Goal: Task Accomplishment & Management: Use online tool/utility

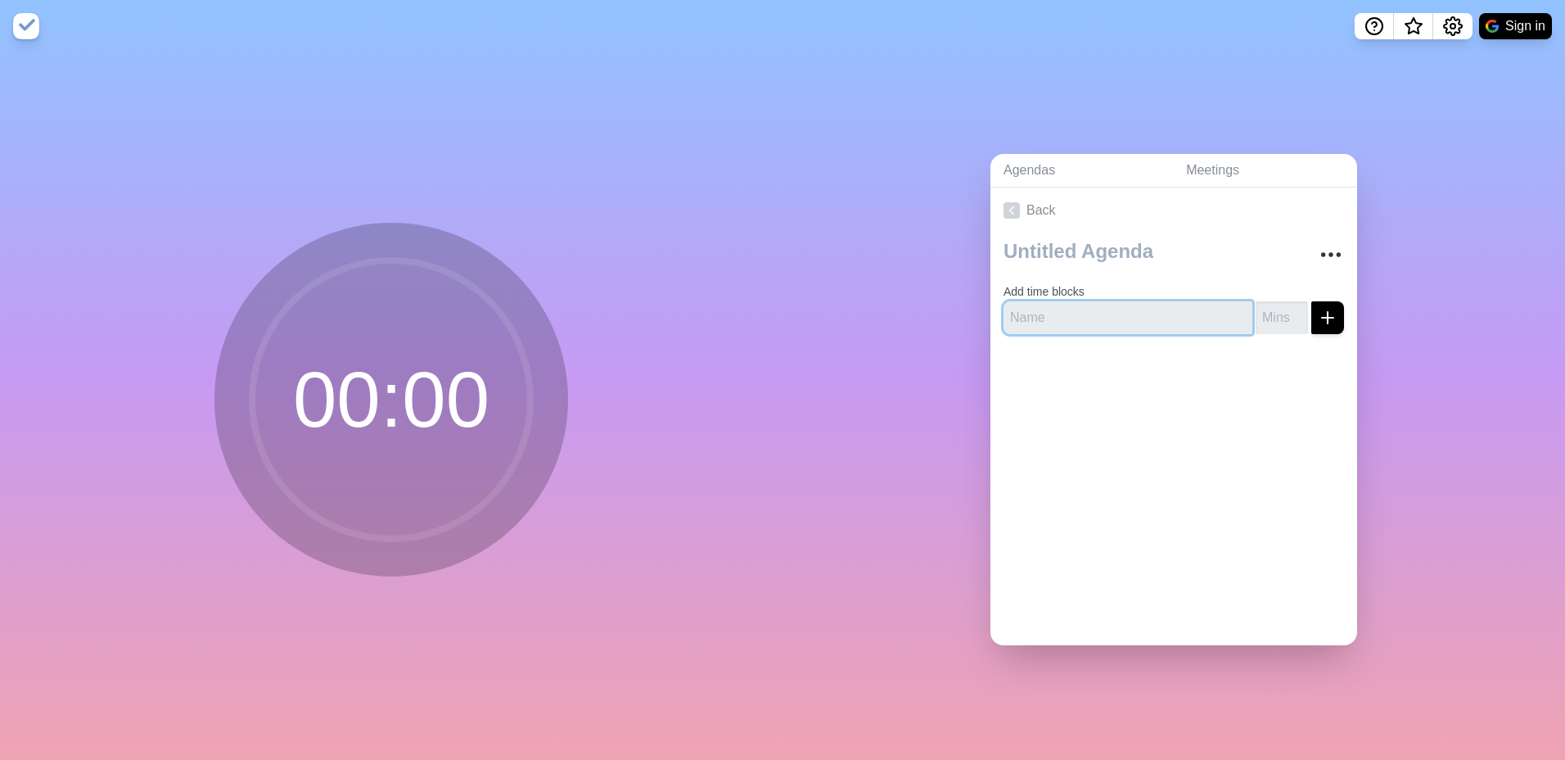
click at [1076, 309] on input "text" at bounding box center [1128, 317] width 249 height 33
click at [1184, 79] on div "Agendas Meetings Back Add time blocks" at bounding box center [1174, 405] width 783 height 707
click at [307, 388] on circle at bounding box center [391, 399] width 278 height 278
click at [25, 21] on img at bounding box center [26, 26] width 26 height 26
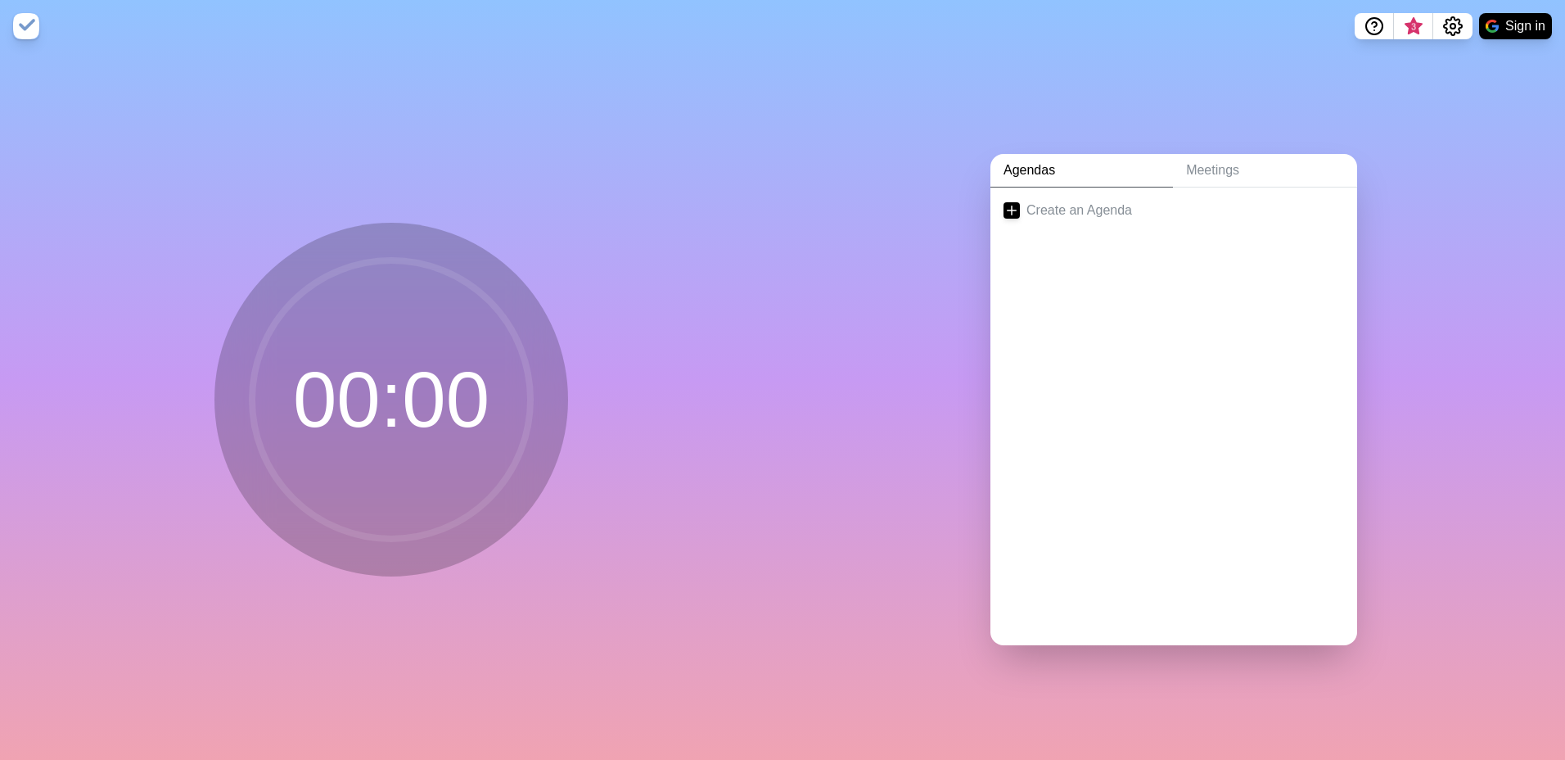
click at [25, 21] on img at bounding box center [26, 26] width 26 height 26
click at [1211, 154] on link "Meetings" at bounding box center [1265, 171] width 184 height 34
click at [1039, 162] on link "Agendas" at bounding box center [1081, 171] width 183 height 34
click at [1023, 95] on div "Agendas Meetings Create an Agenda" at bounding box center [1174, 405] width 783 height 707
click at [1198, 168] on link "Meetings" at bounding box center [1265, 171] width 184 height 34
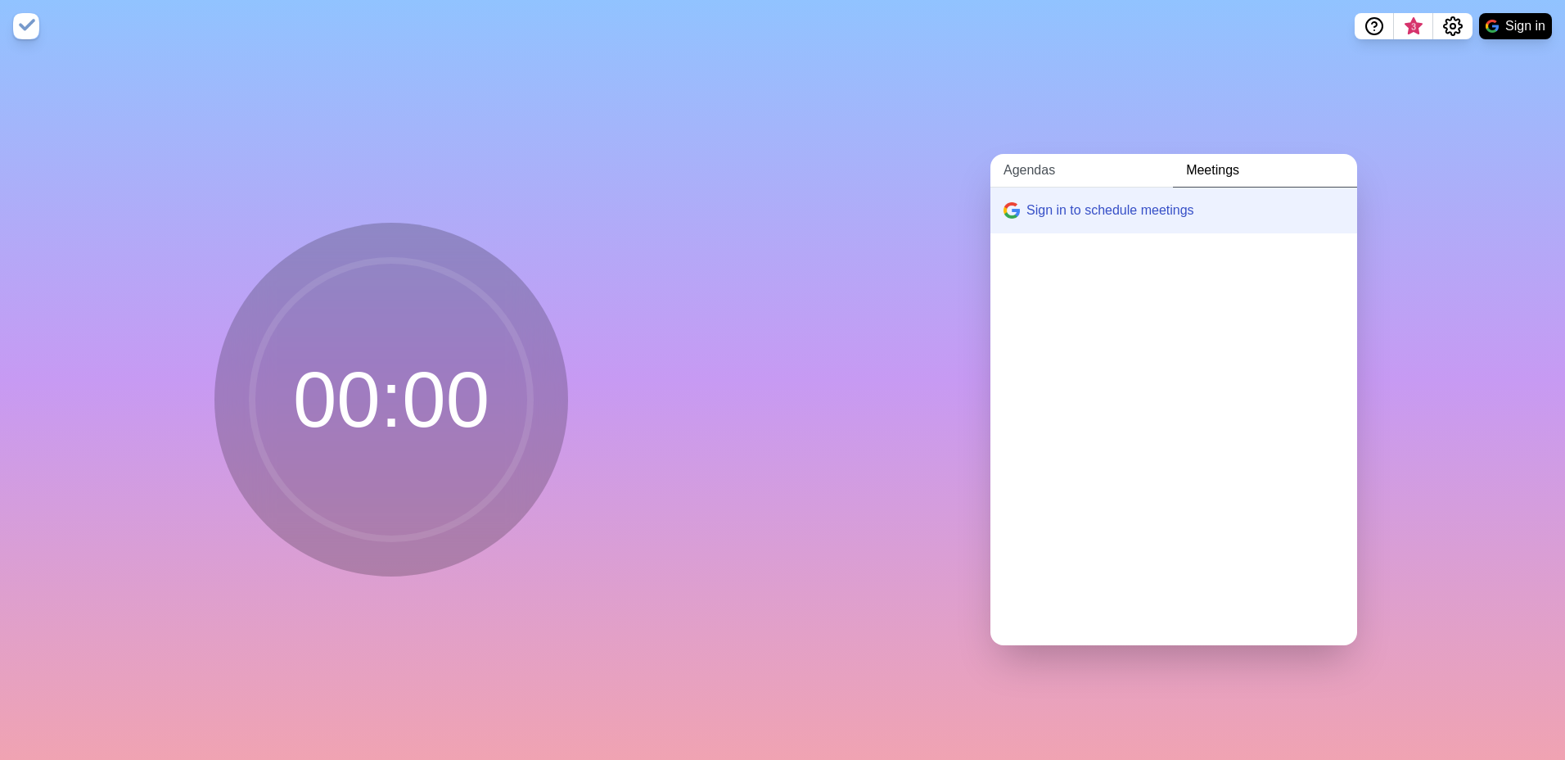
drag, startPoint x: 1080, startPoint y: 168, endPoint x: 1071, endPoint y: 178, distance: 13.3
click at [1078, 168] on link "Agendas" at bounding box center [1081, 171] width 183 height 34
drag, startPoint x: 149, startPoint y: 77, endPoint x: 969, endPoint y: 78, distance: 820.2
click at [151, 78] on div "00 : 00" at bounding box center [391, 405] width 783 height 707
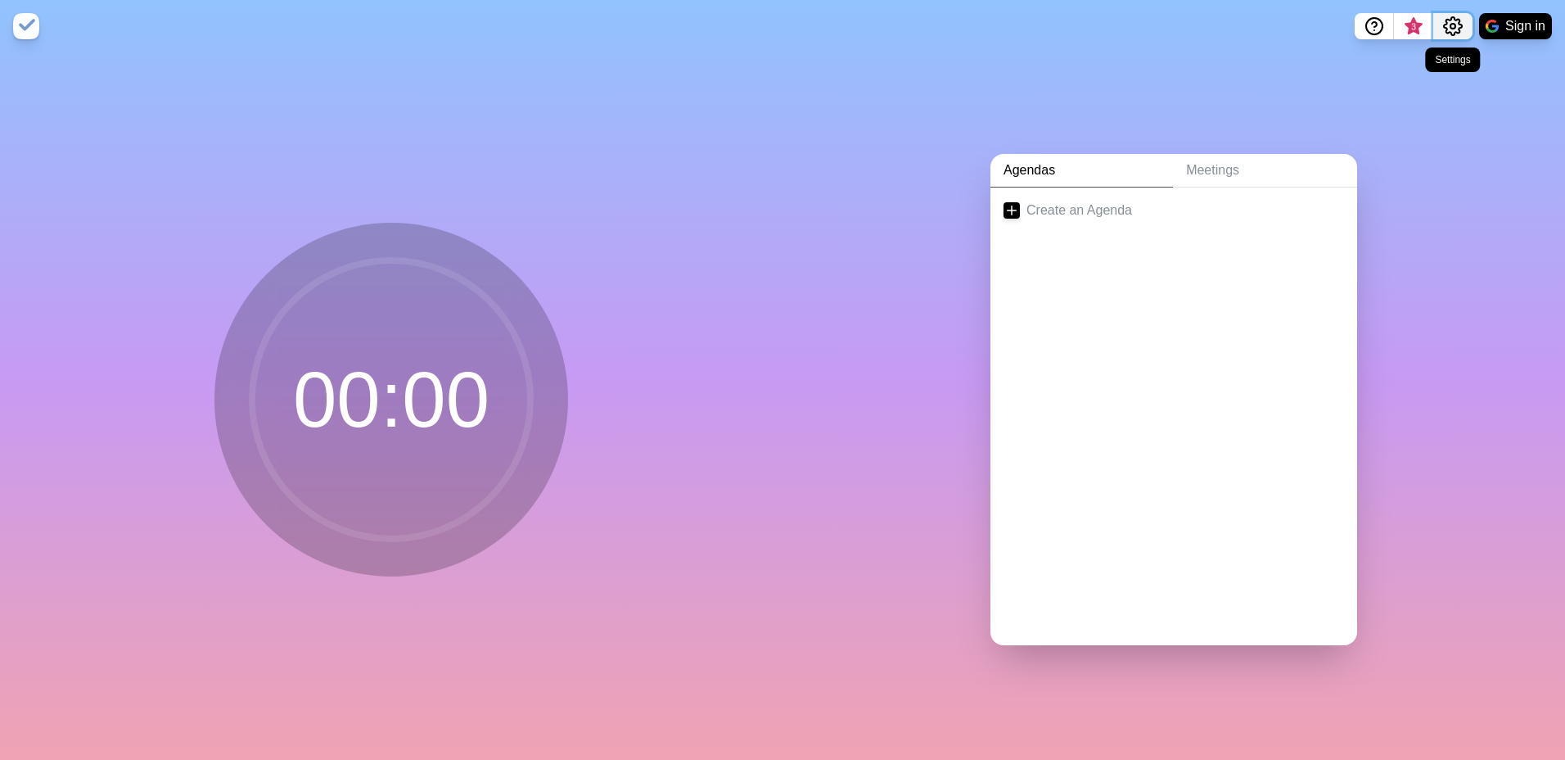
click at [1450, 29] on circle "Settings" at bounding box center [1452, 26] width 5 height 5
drag, startPoint x: 1137, startPoint y: 52, endPoint x: 1122, endPoint y: 56, distance: 15.3
click at [1135, 52] on nav "3 Preferences Manage cookies Sign in" at bounding box center [782, 26] width 1565 height 52
click at [1054, 199] on link "Create an Agenda" at bounding box center [1173, 210] width 367 height 46
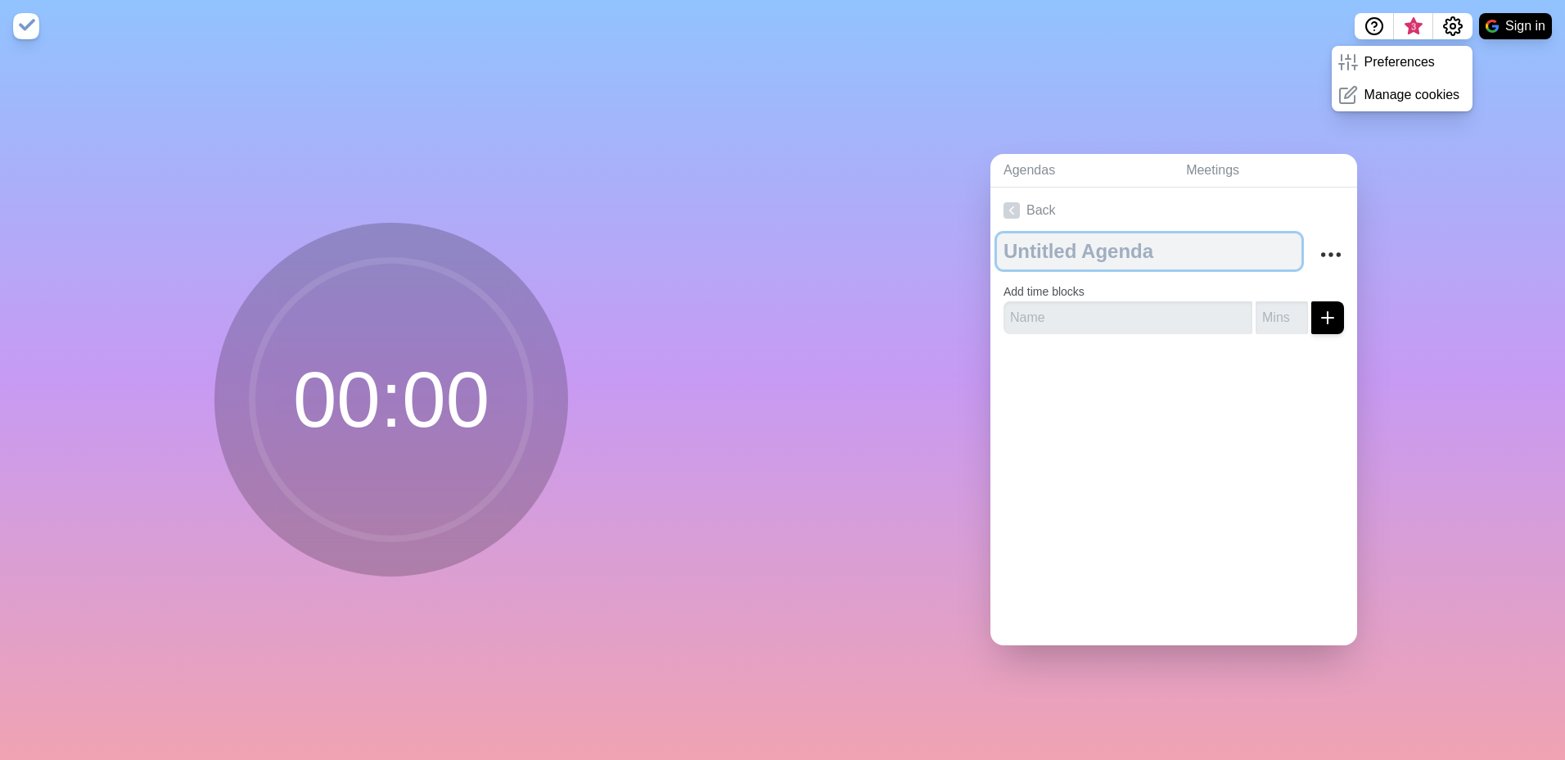
click at [1096, 254] on textarea at bounding box center [1149, 251] width 305 height 36
type textarea "DLC"
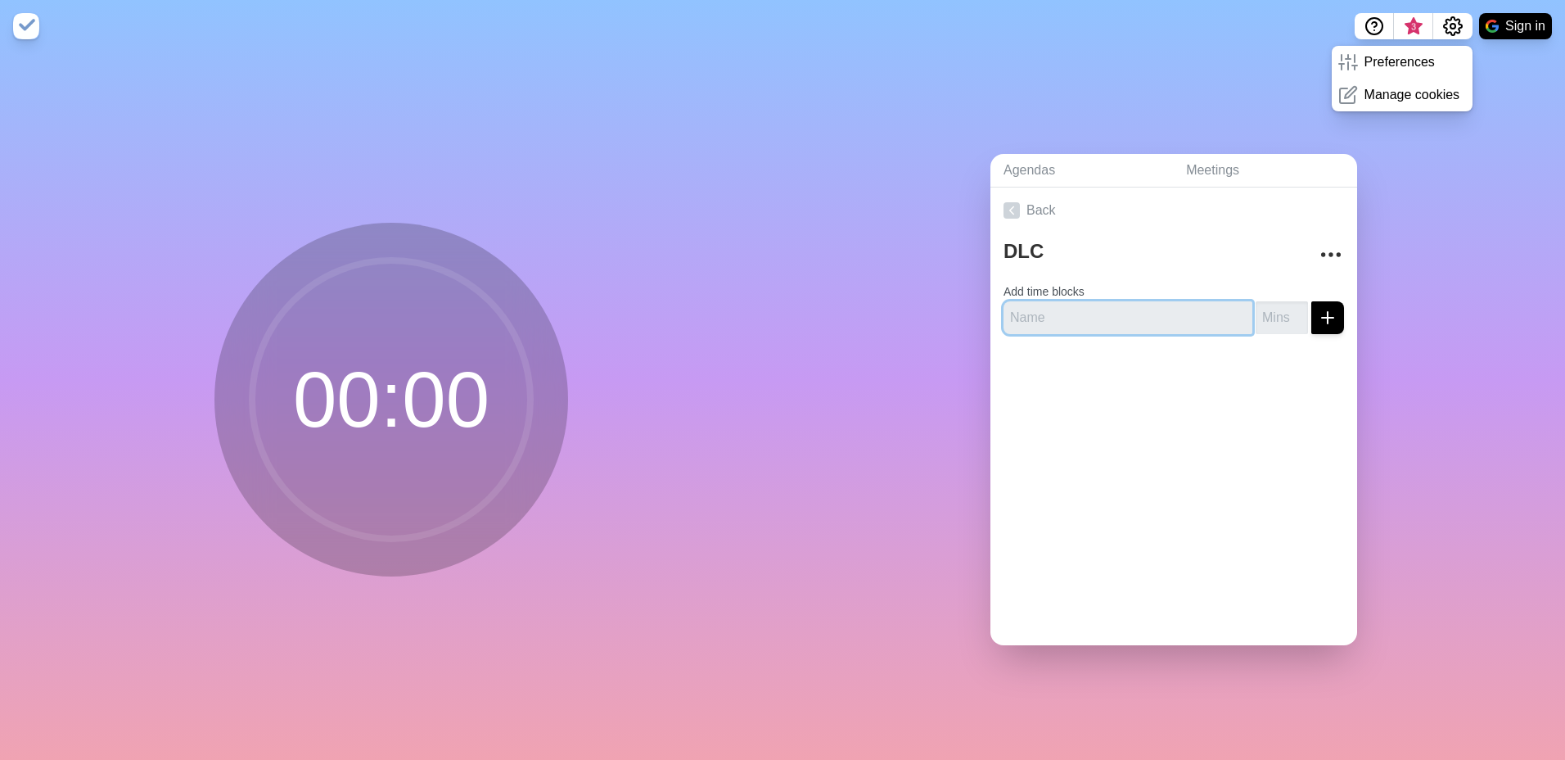
click at [1021, 318] on input "text" at bounding box center [1128, 317] width 249 height 33
drag, startPoint x: 1107, startPoint y: 324, endPoint x: 1105, endPoint y: 313, distance: 11.6
click at [1105, 320] on input "text" at bounding box center [1128, 317] width 249 height 33
paste input "July Finance"
type input "July Finance"
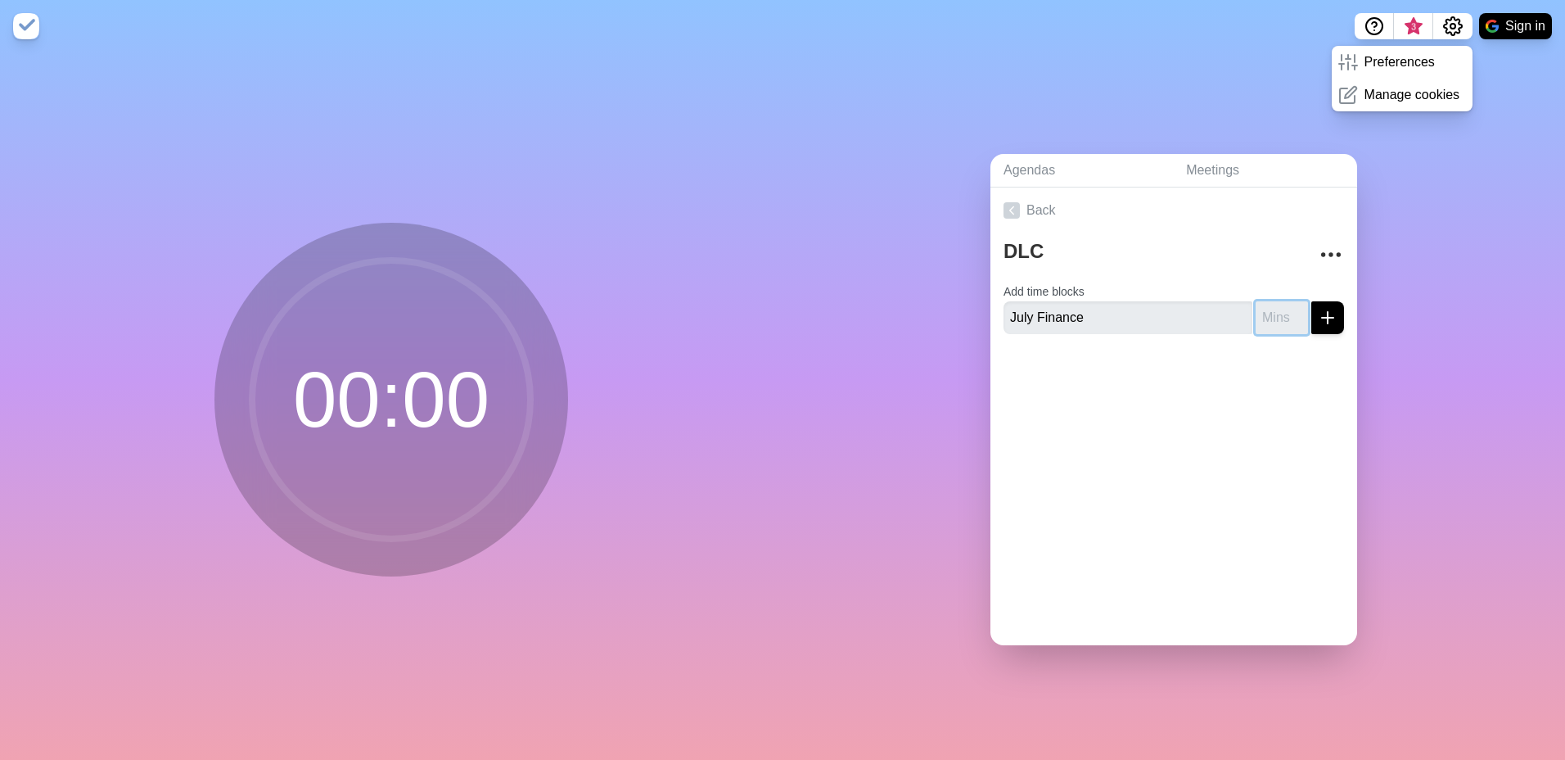
click at [1256, 311] on input "number" at bounding box center [1282, 317] width 52 height 33
type input "15"
click at [1195, 449] on div "Back DLC Add time blocks July Finance 15" at bounding box center [1173, 416] width 367 height 458
click at [1318, 308] on icon "submit" at bounding box center [1328, 318] width 20 height 20
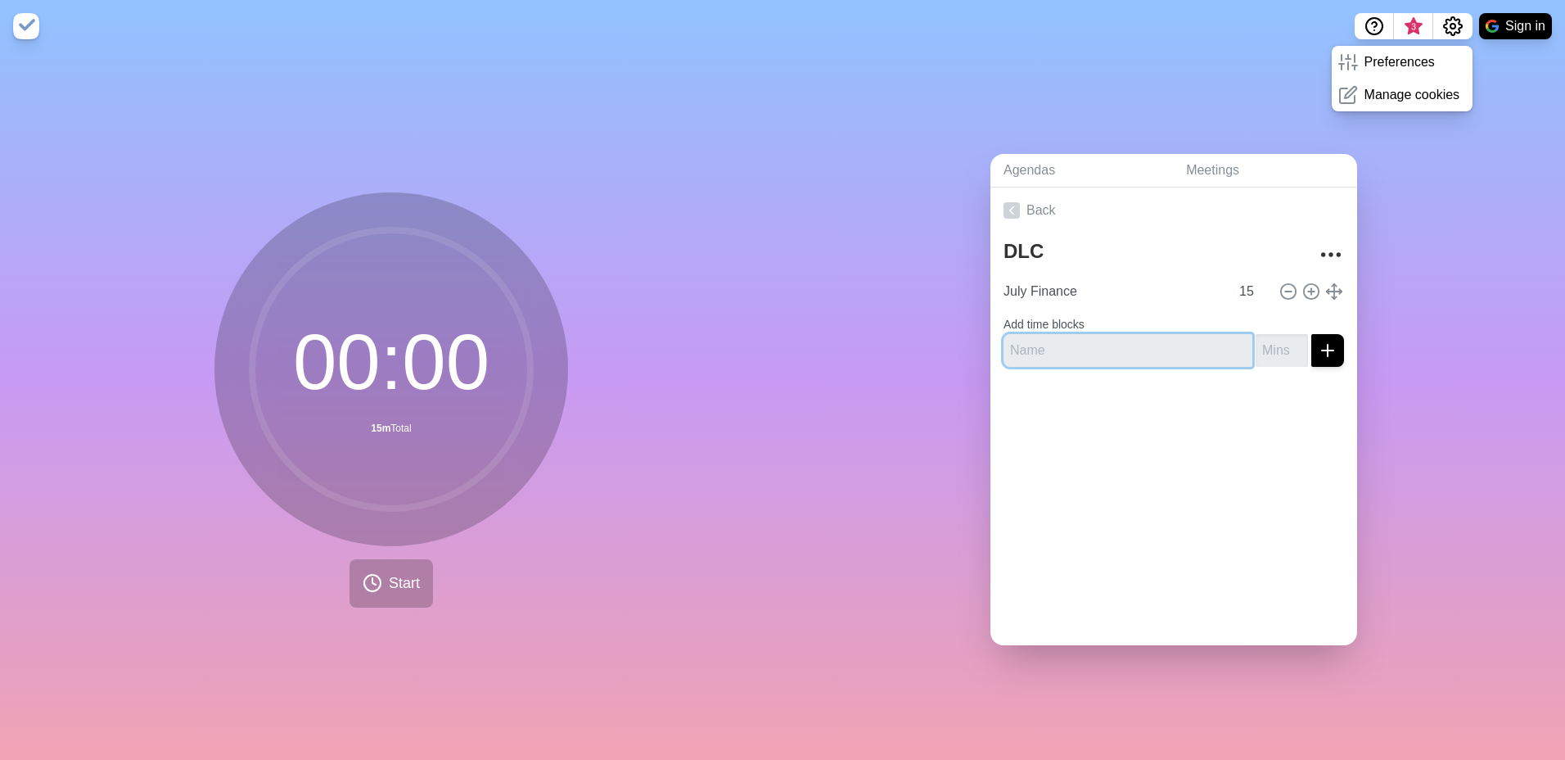
drag, startPoint x: 1166, startPoint y: 347, endPoint x: 1149, endPoint y: 354, distance: 17.6
click at [1166, 347] on input "text" at bounding box center [1128, 350] width 249 height 33
drag, startPoint x: 1098, startPoint y: 362, endPoint x: 1097, endPoint y: 349, distance: 13.2
click at [1098, 362] on div "DLC July Finance 15 Add time blocks" at bounding box center [1173, 306] width 367 height 147
click at [1095, 348] on input "text" at bounding box center [1128, 350] width 249 height 33
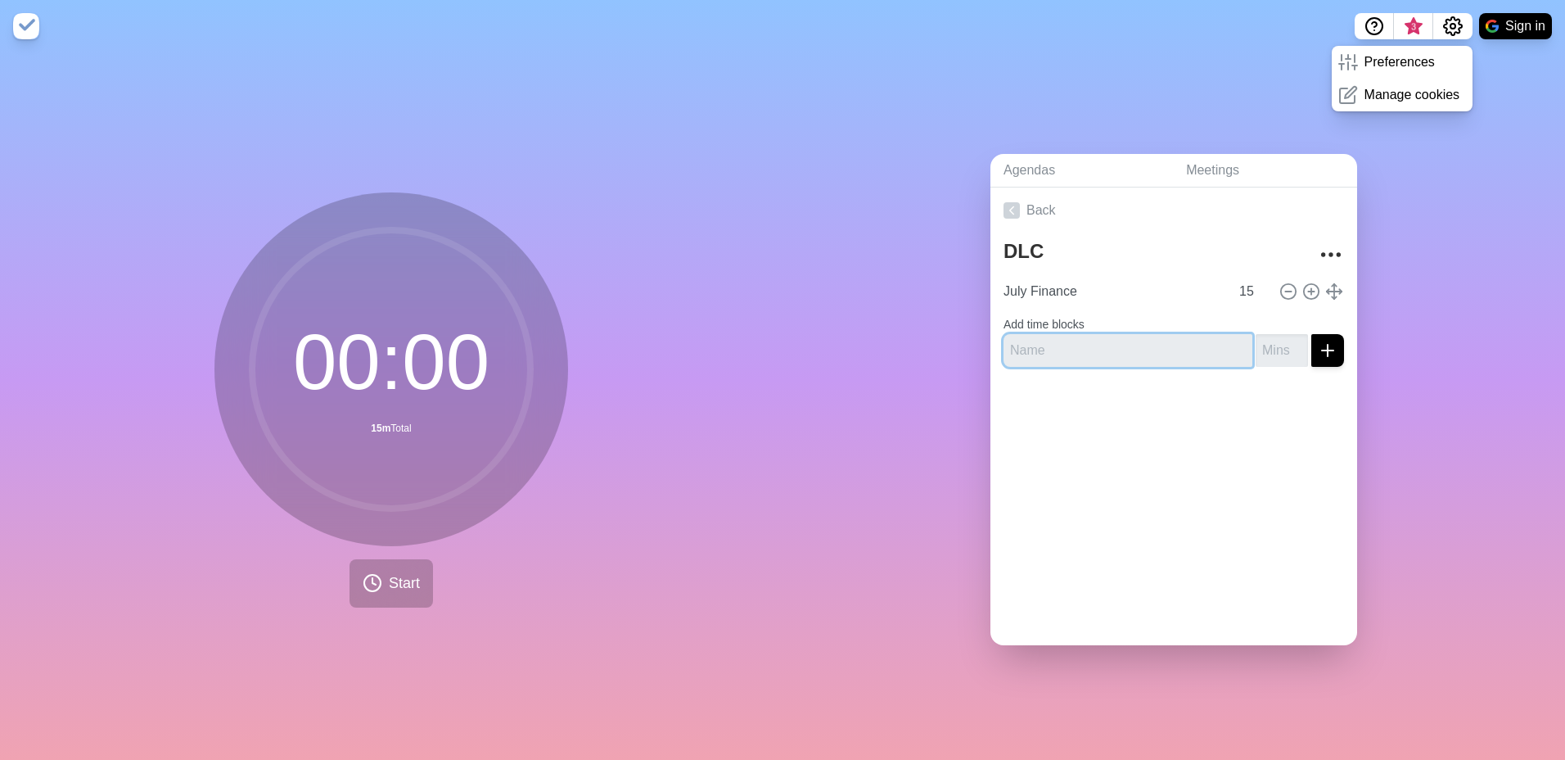
paste input "2.2 Safety and Quality - FTE Proposal"
type input "2.2 Safety and Quality - FTE Proposal"
click at [1263, 348] on input "number" at bounding box center [1282, 350] width 52 height 33
type input "10"
click at [1318, 347] on icon "submit" at bounding box center [1328, 351] width 20 height 20
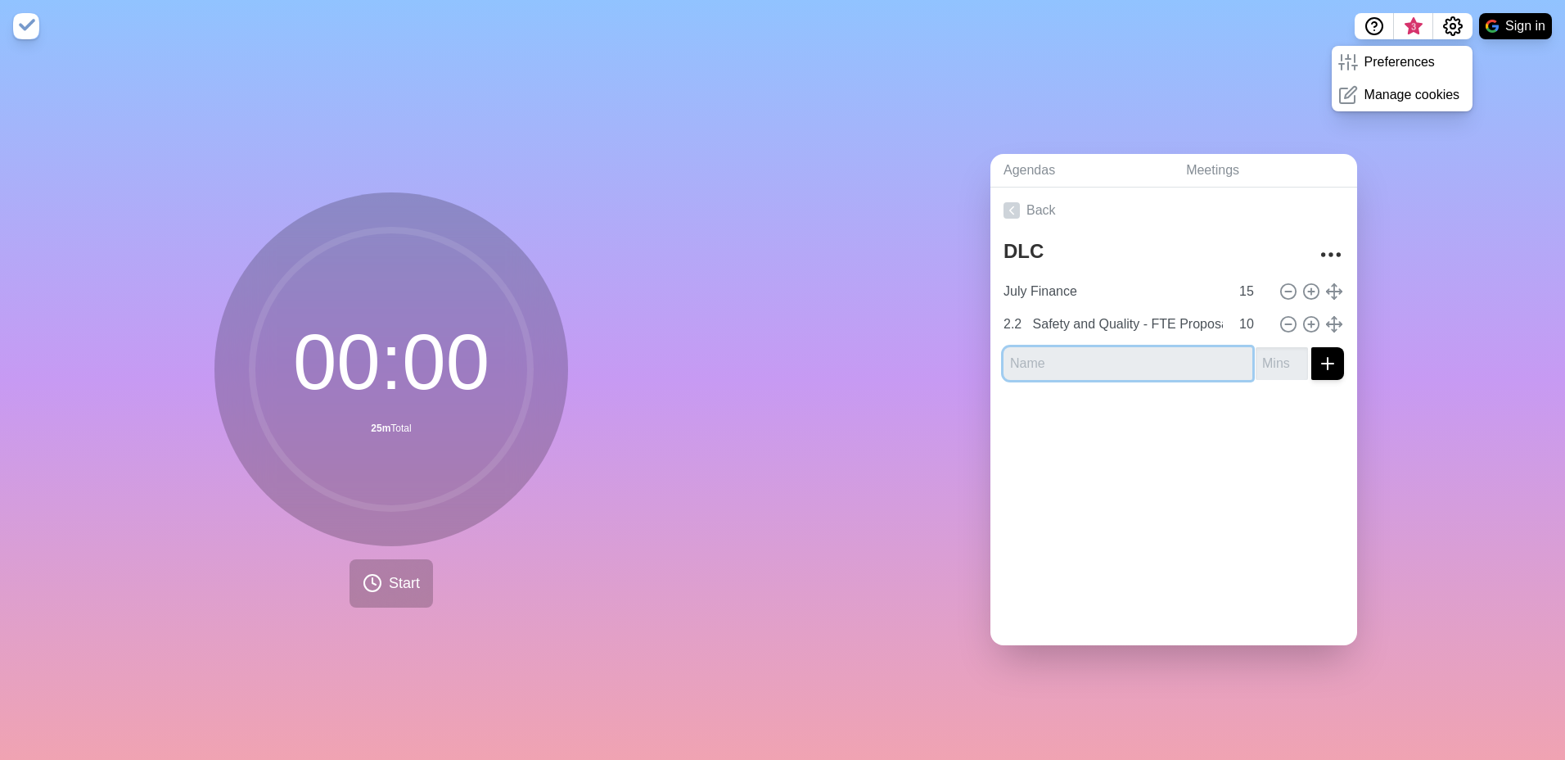
click at [1041, 361] on input "text" at bounding box center [1128, 363] width 249 height 33
type input "t"
type input "Tier 4 Slide"
click at [1259, 363] on input "number" at bounding box center [1282, 363] width 52 height 33
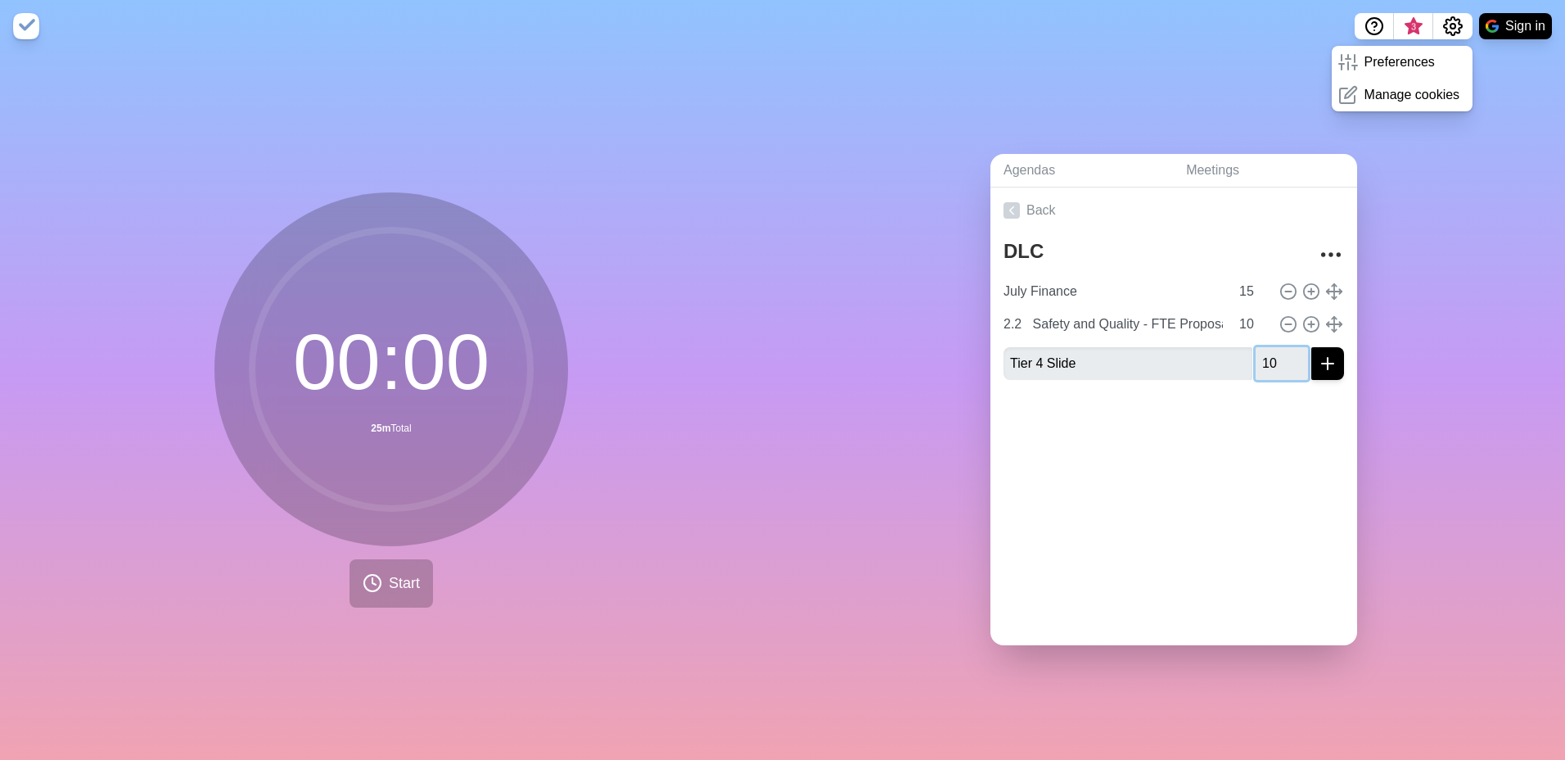
type input "10"
click at [1321, 358] on button "submit" at bounding box center [1327, 363] width 33 height 33
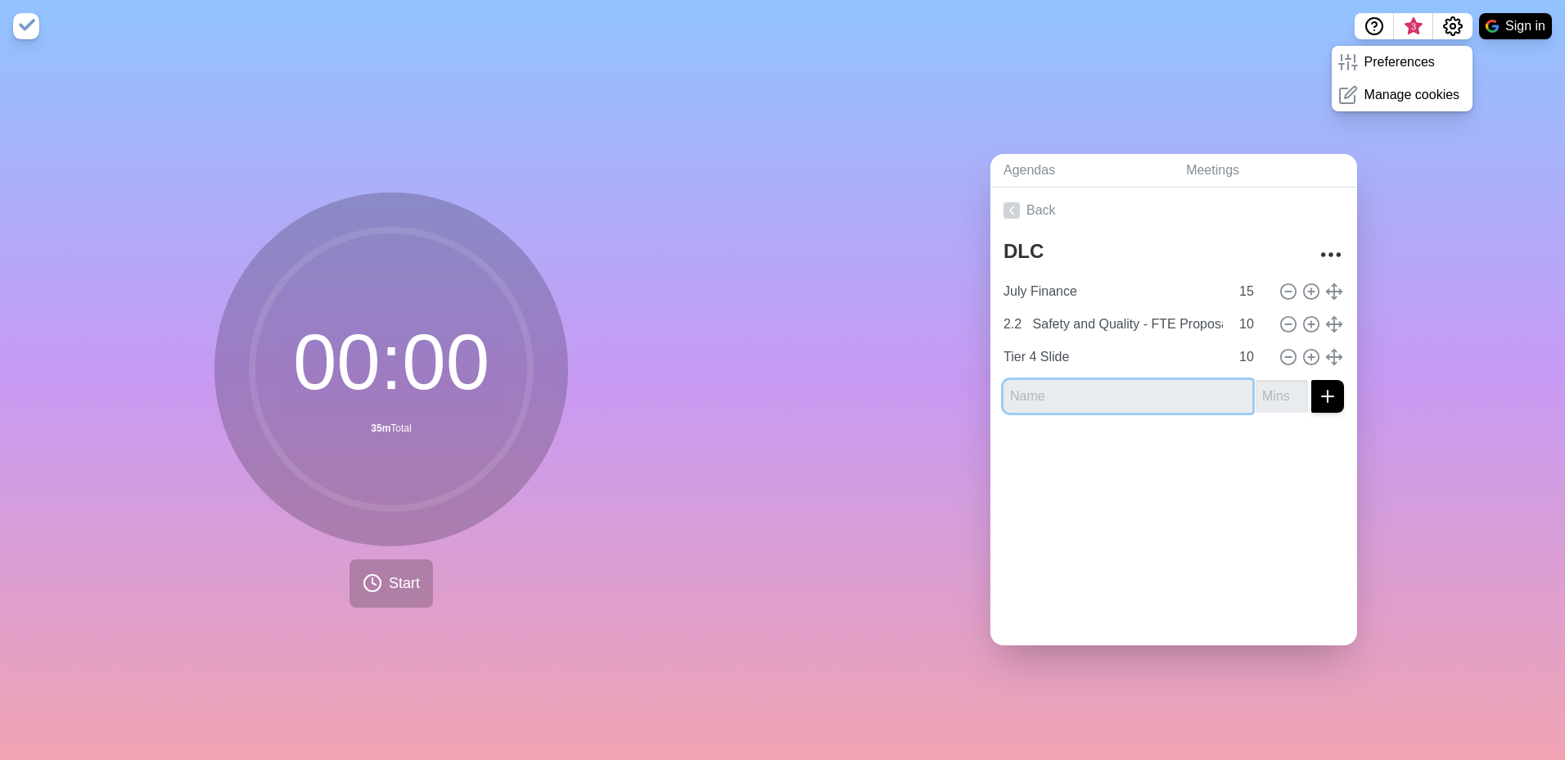
click at [1062, 400] on input "text" at bounding box center [1128, 396] width 249 height 33
type input "TOR Endorsement"
click at [1265, 390] on input "number" at bounding box center [1282, 396] width 52 height 33
click at [1233, 345] on input "10" at bounding box center [1252, 357] width 39 height 33
type input "1"
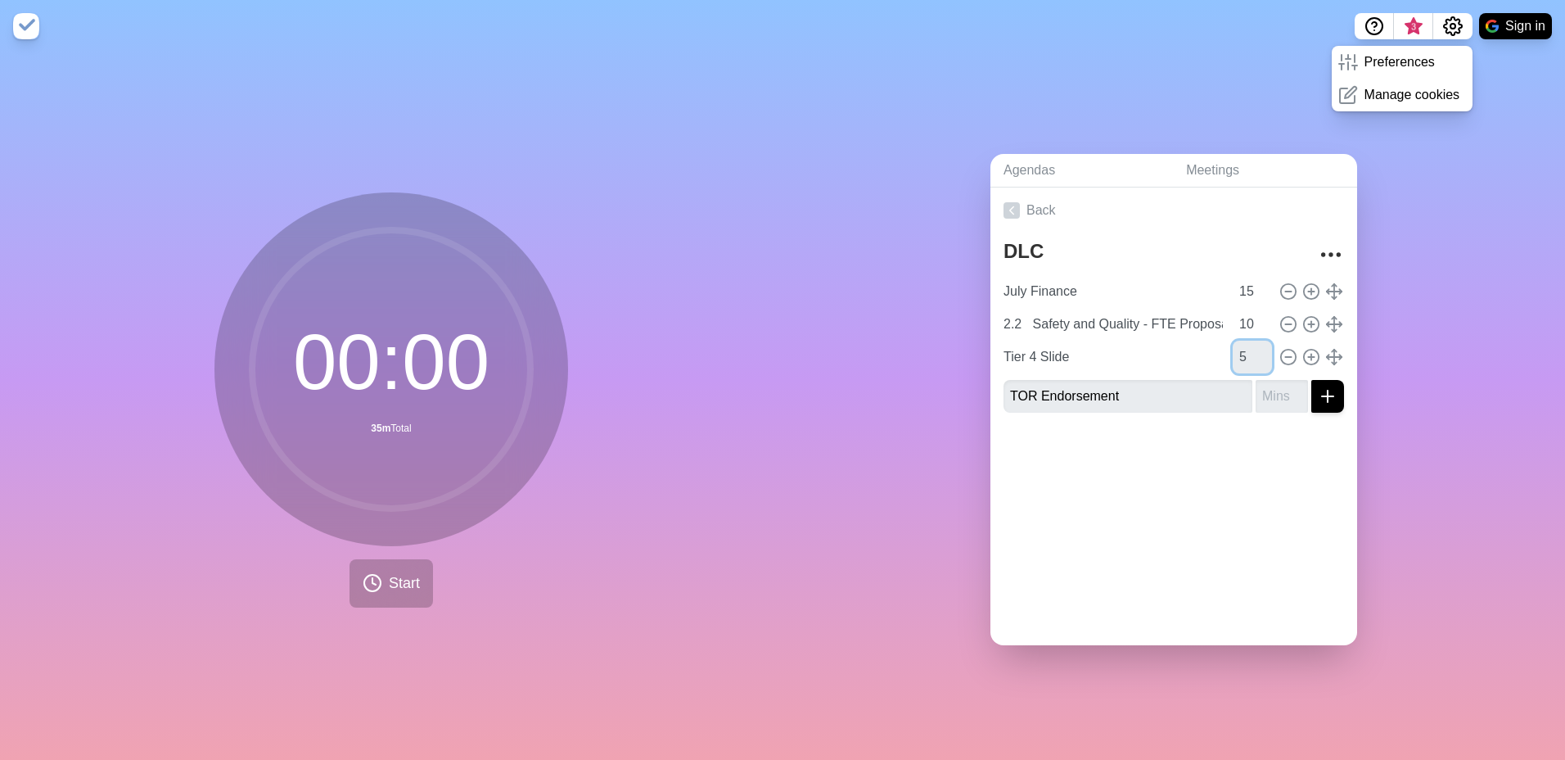
type input "5"
click at [1234, 500] on div "Back DLC July Finance 15 2.2 Safety and Quality - FTE Proposal 10 Tier 4 Slide …" at bounding box center [1173, 416] width 367 height 458
click at [1264, 397] on input "number" at bounding box center [1282, 396] width 52 height 33
type input "10"
drag, startPoint x: 1306, startPoint y: 377, endPoint x: 1348, endPoint y: 397, distance: 46.1
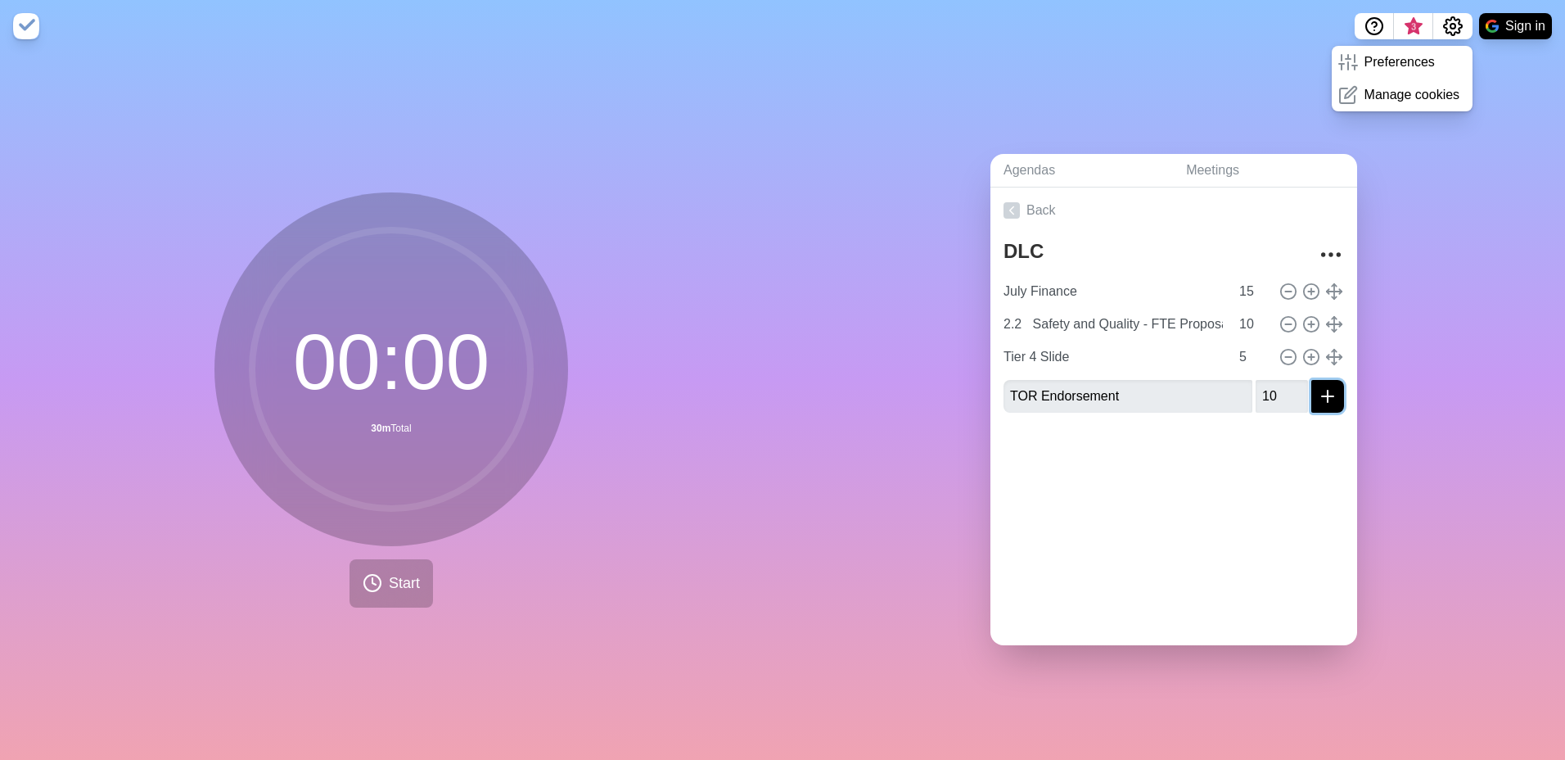
click at [1311, 380] on button "submit" at bounding box center [1327, 396] width 33 height 33
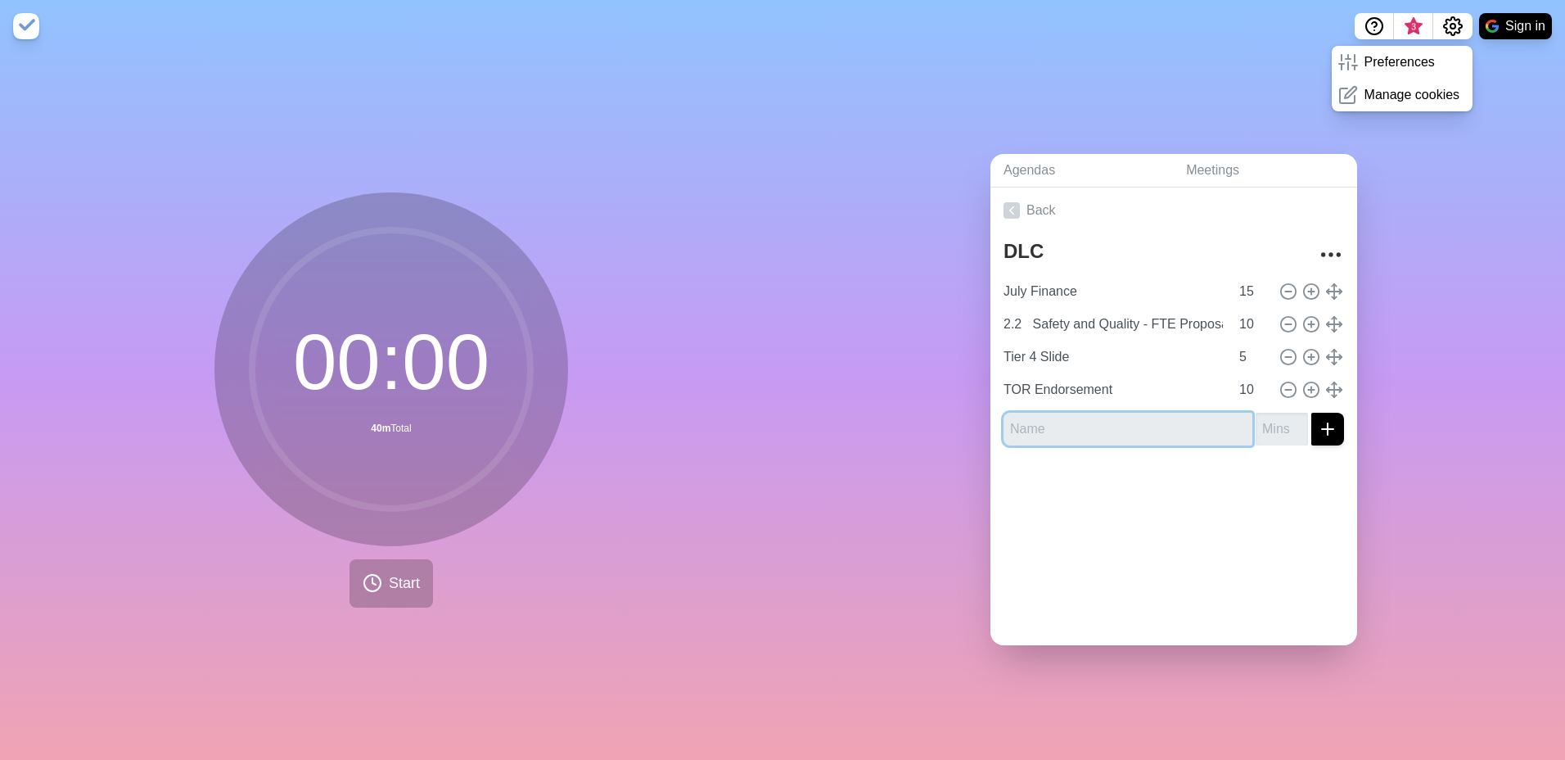
click at [1153, 435] on input "text" at bounding box center [1128, 429] width 249 height 33
paste input "Examination of the stillborn baby"
drag, startPoint x: 1078, startPoint y: 426, endPoint x: 1211, endPoint y: 435, distance: 133.8
click at [1211, 435] on input "Examination of the stillborn baby" at bounding box center [1128, 429] width 249 height 33
type input "Examination"
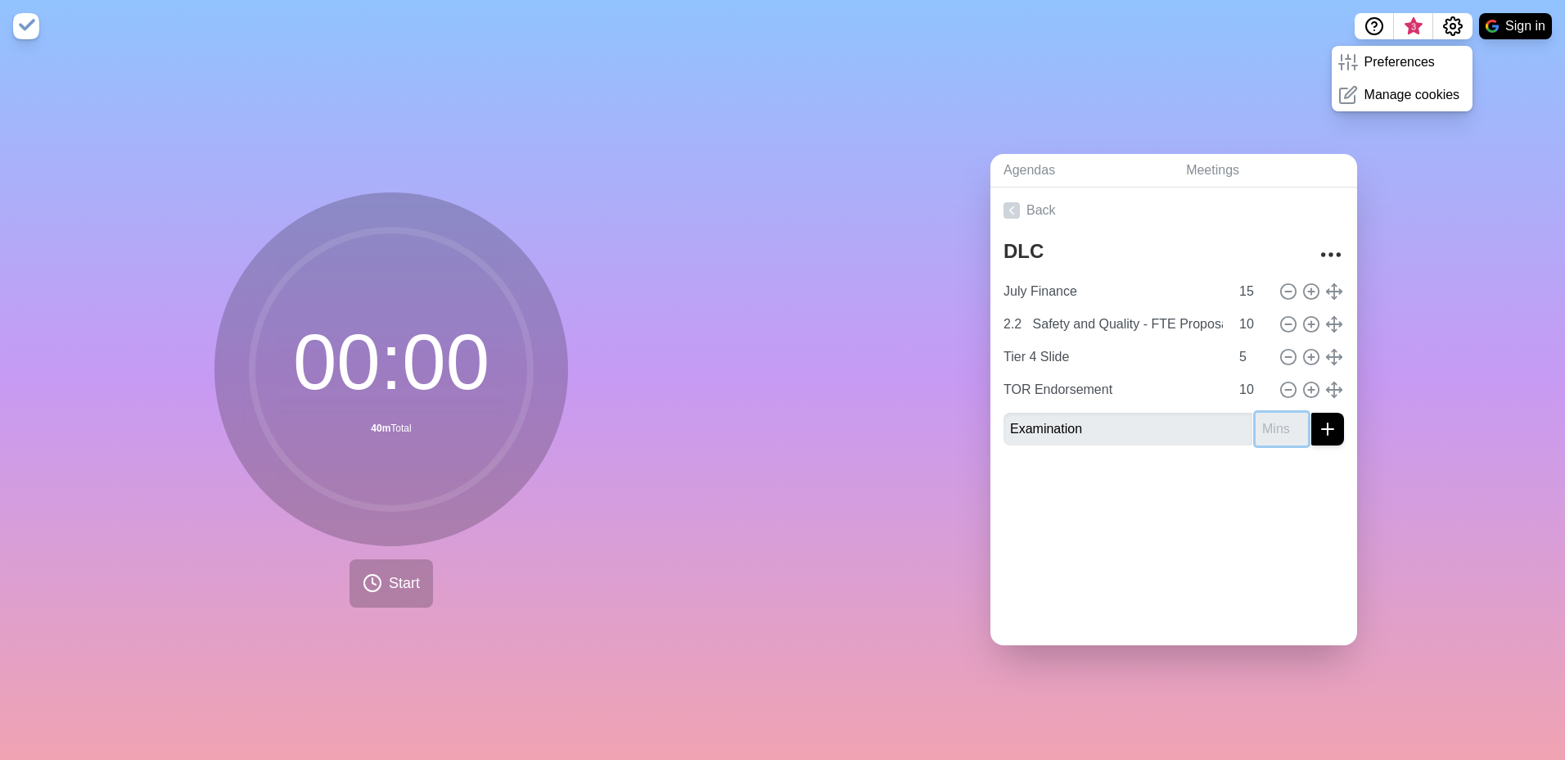
click at [1270, 422] on input "number" at bounding box center [1282, 429] width 52 height 33
type input "5"
click at [1322, 429] on line "submit" at bounding box center [1327, 429] width 11 height 0
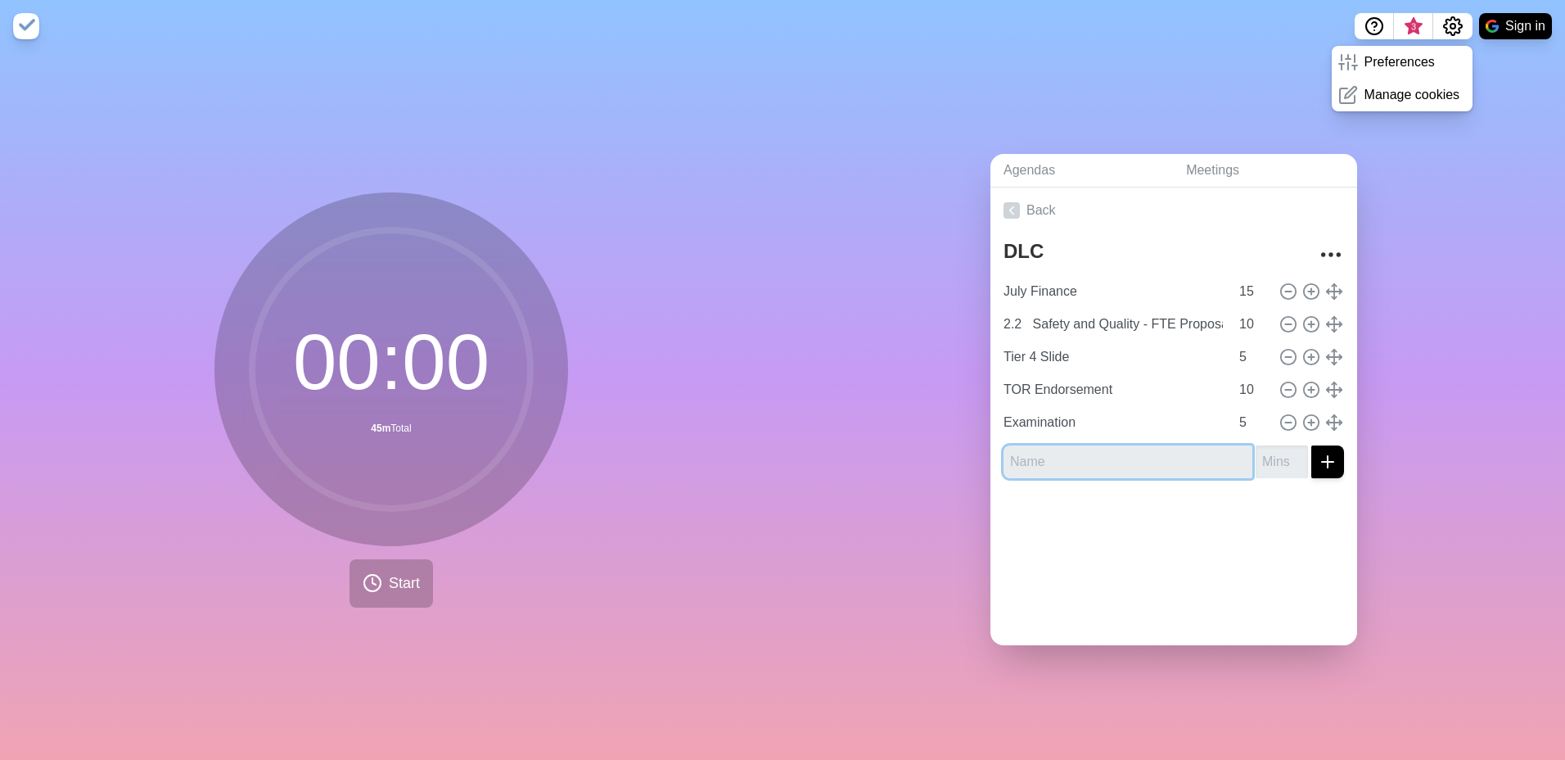
click at [1064, 448] on input "text" at bounding box center [1128, 461] width 249 height 33
paste input "Accreditation Update"
type input "Accreditation Update"
click at [1261, 464] on input "number" at bounding box center [1282, 461] width 52 height 33
type input "10"
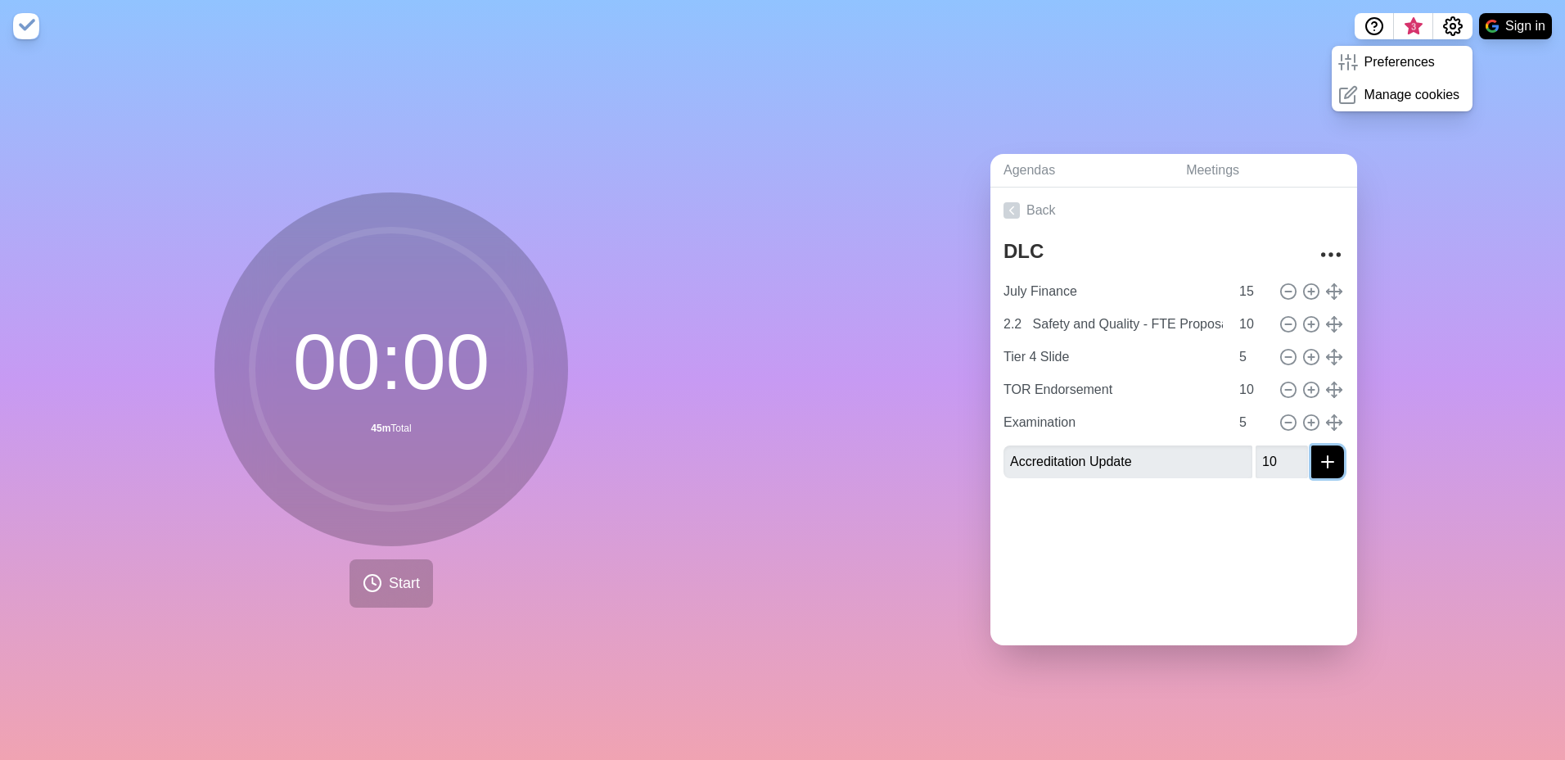
click at [1318, 454] on icon "submit" at bounding box center [1328, 462] width 20 height 20
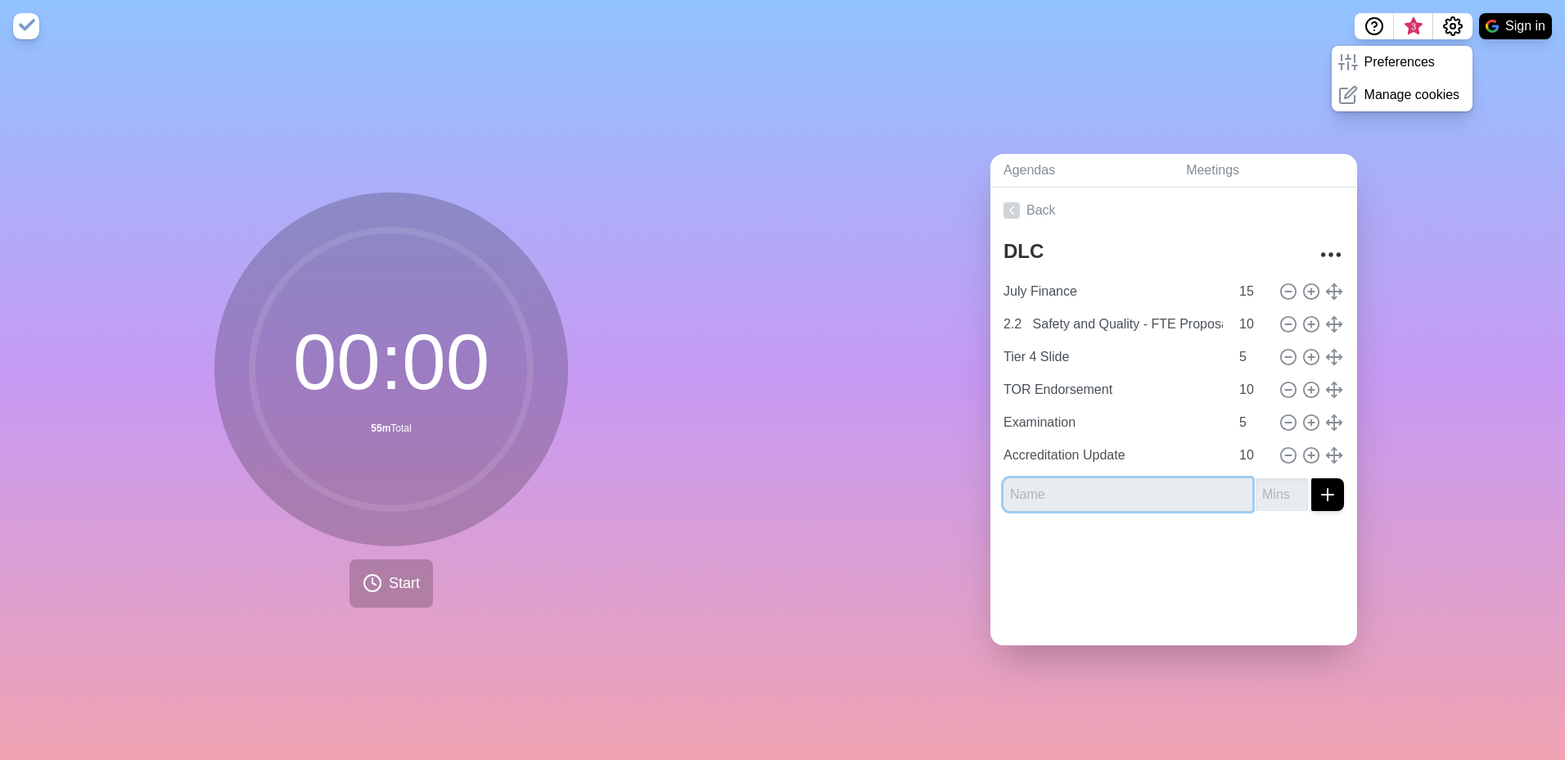
drag, startPoint x: 1031, startPoint y: 503, endPoint x: 1050, endPoint y: 489, distance: 23.6
click at [1031, 502] on input "text" at bounding box center [1128, 494] width 249 height 33
paste input "Headlines Only"
type input "Headlines Only"
click at [1256, 483] on input "number" at bounding box center [1282, 494] width 52 height 33
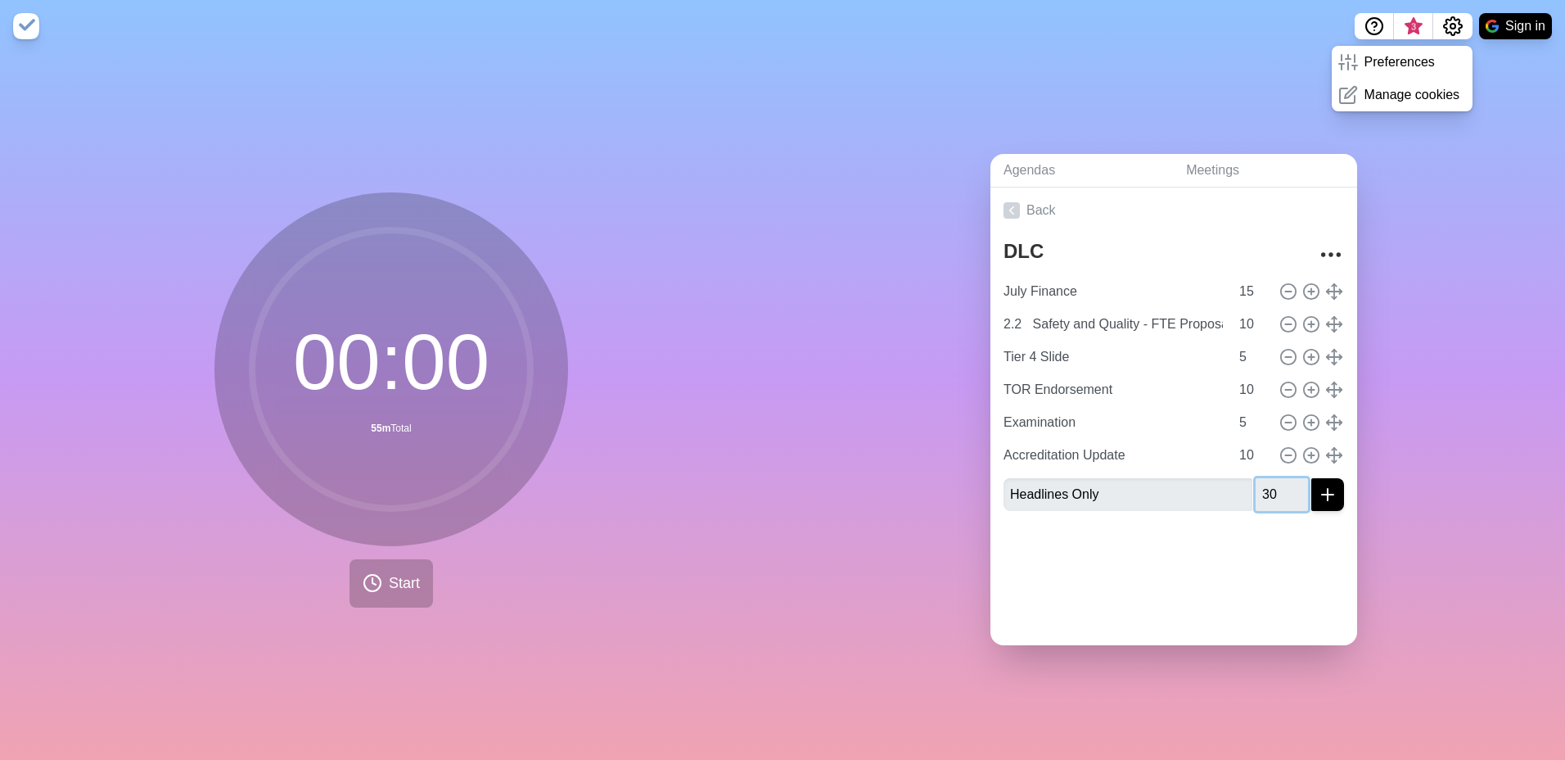
type input "30"
drag, startPoint x: 1291, startPoint y: 548, endPoint x: 1315, endPoint y: 539, distance: 26.2
click at [1293, 548] on div at bounding box center [1173, 556] width 367 height 65
click at [1437, 502] on div "Agendas Meetings Back DLC July Finance 15 2.2 Safety and Quality - FTE Proposal…" at bounding box center [1174, 405] width 783 height 707
click at [1318, 492] on icon "submit" at bounding box center [1328, 495] width 20 height 20
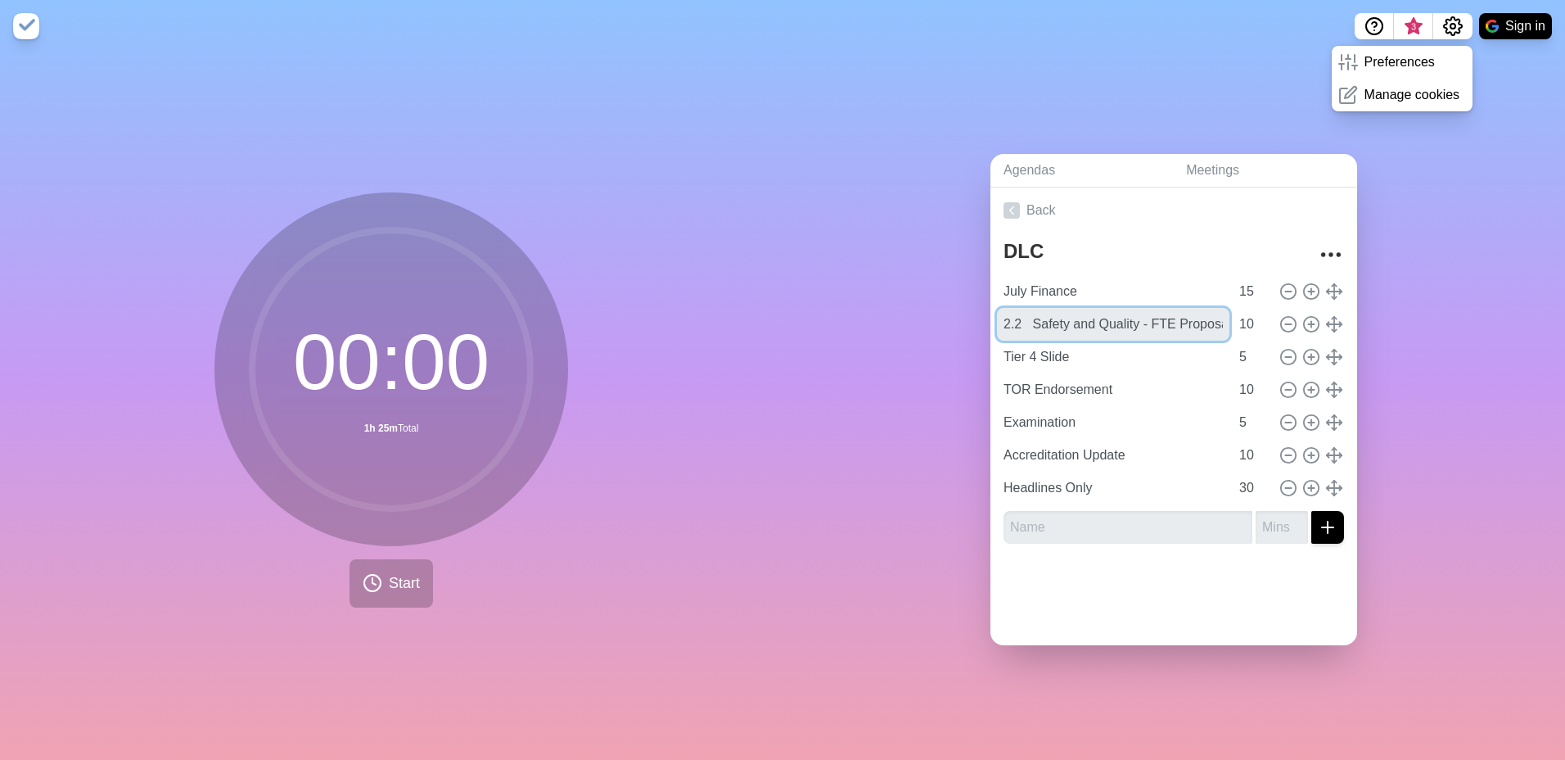
drag, startPoint x: 1027, startPoint y: 315, endPoint x: 726, endPoint y: 314, distance: 301.2
click at [769, 315] on div "00 : 00 1h 25m Total Start Agendas Meetings Back DLC July Finance 15 2.2 Safety…" at bounding box center [782, 405] width 1565 height 707
type input "Safety and Quality - FTE Proposal"
click at [1500, 343] on div "Agendas Meetings Back DLC July Finance 15 Safety and Quality - FTE Proposal 10 …" at bounding box center [1174, 405] width 783 height 707
click at [536, 575] on div "00 : 00 1h 25m Total Start" at bounding box center [391, 399] width 354 height 415
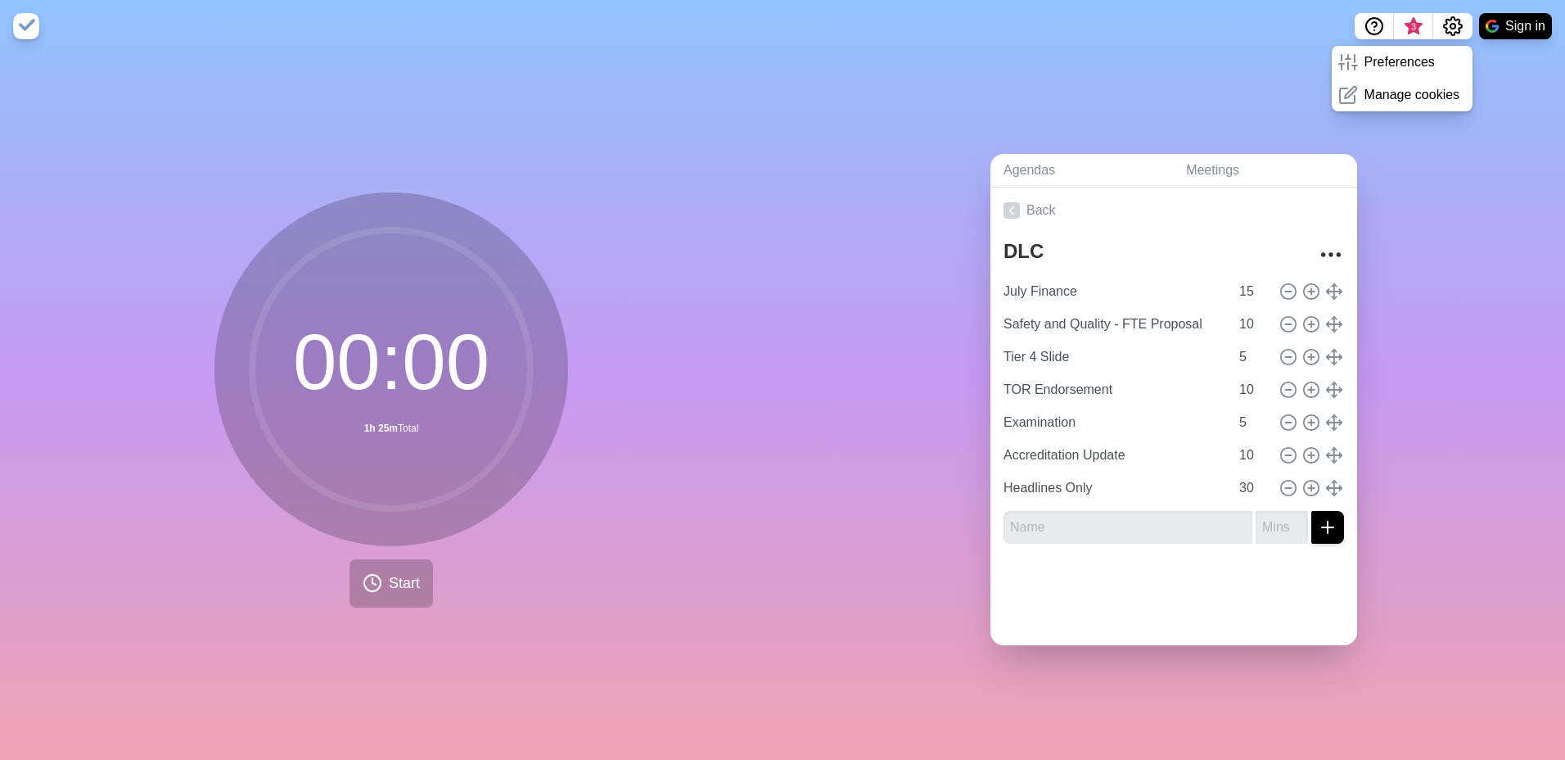
click at [1528, 549] on div "Agendas Meetings Back DLC July Finance 15 Safety and Quality - FTE Proposal 10 …" at bounding box center [1174, 405] width 783 height 707
click at [389, 581] on span "Start" at bounding box center [404, 583] width 31 height 22
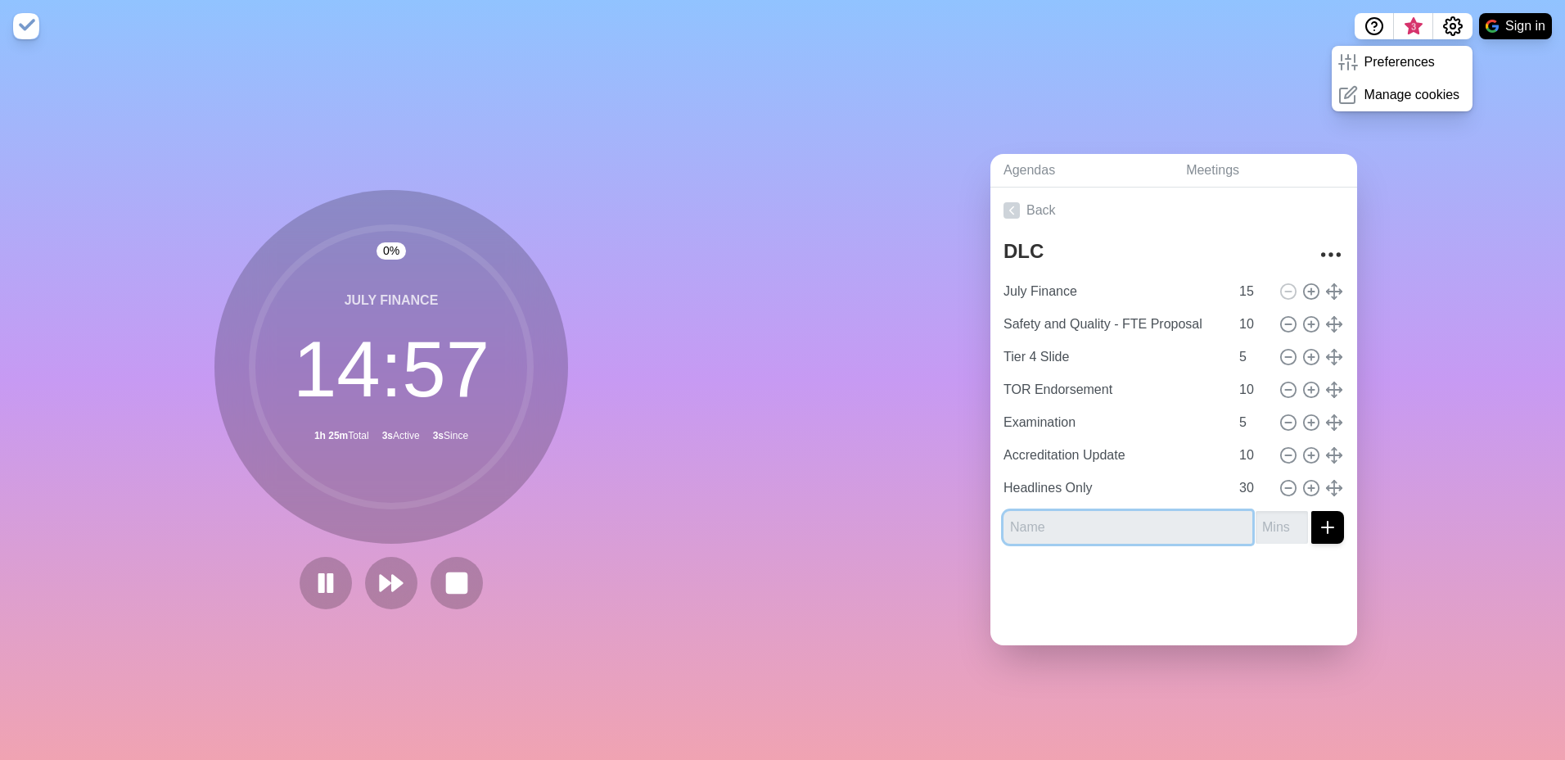
click at [1099, 534] on input "text" at bounding box center [1128, 527] width 249 height 33
type input "TEST"
click at [1311, 511] on button "submit" at bounding box center [1327, 527] width 33 height 33
click at [1270, 523] on input "number" at bounding box center [1282, 527] width 52 height 33
type input ".5"
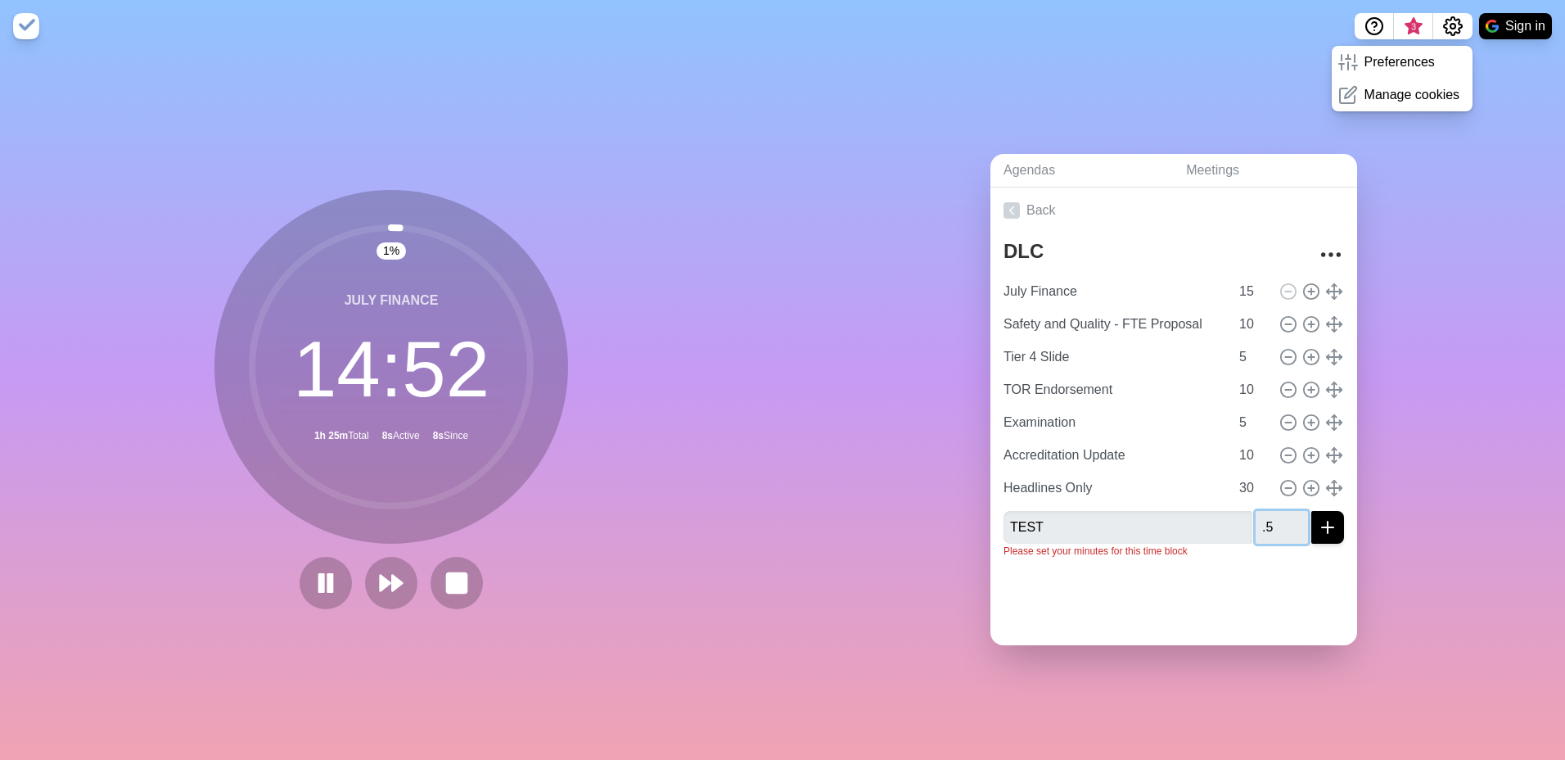
click at [1311, 511] on button "submit" at bounding box center [1327, 527] width 33 height 33
type input "1"
click at [1318, 530] on icon "submit" at bounding box center [1328, 527] width 20 height 20
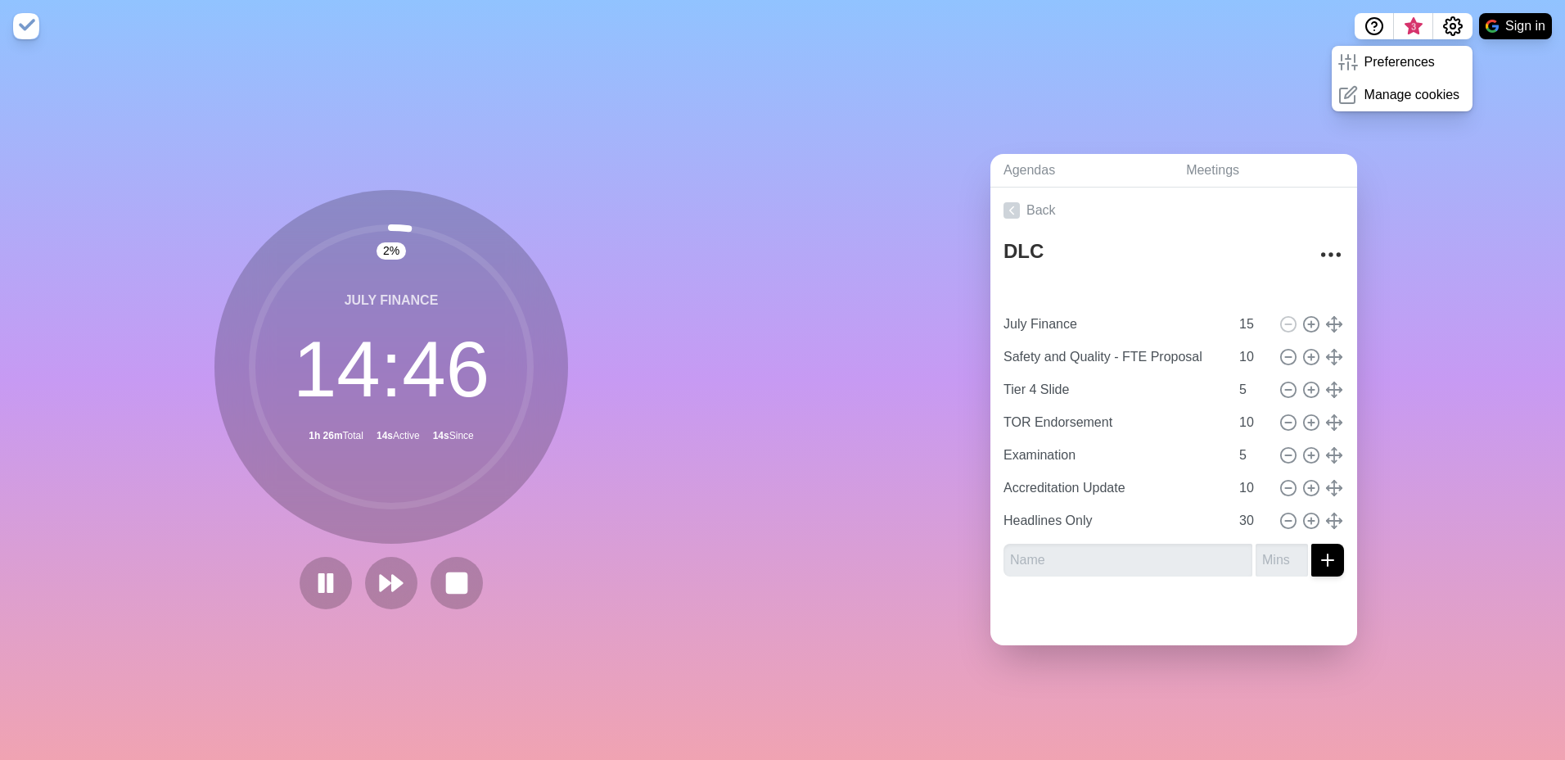
type input "TEST"
type input "1"
type input "July Finance"
type input "15"
type input "Safety and Quality - FTE Proposal"
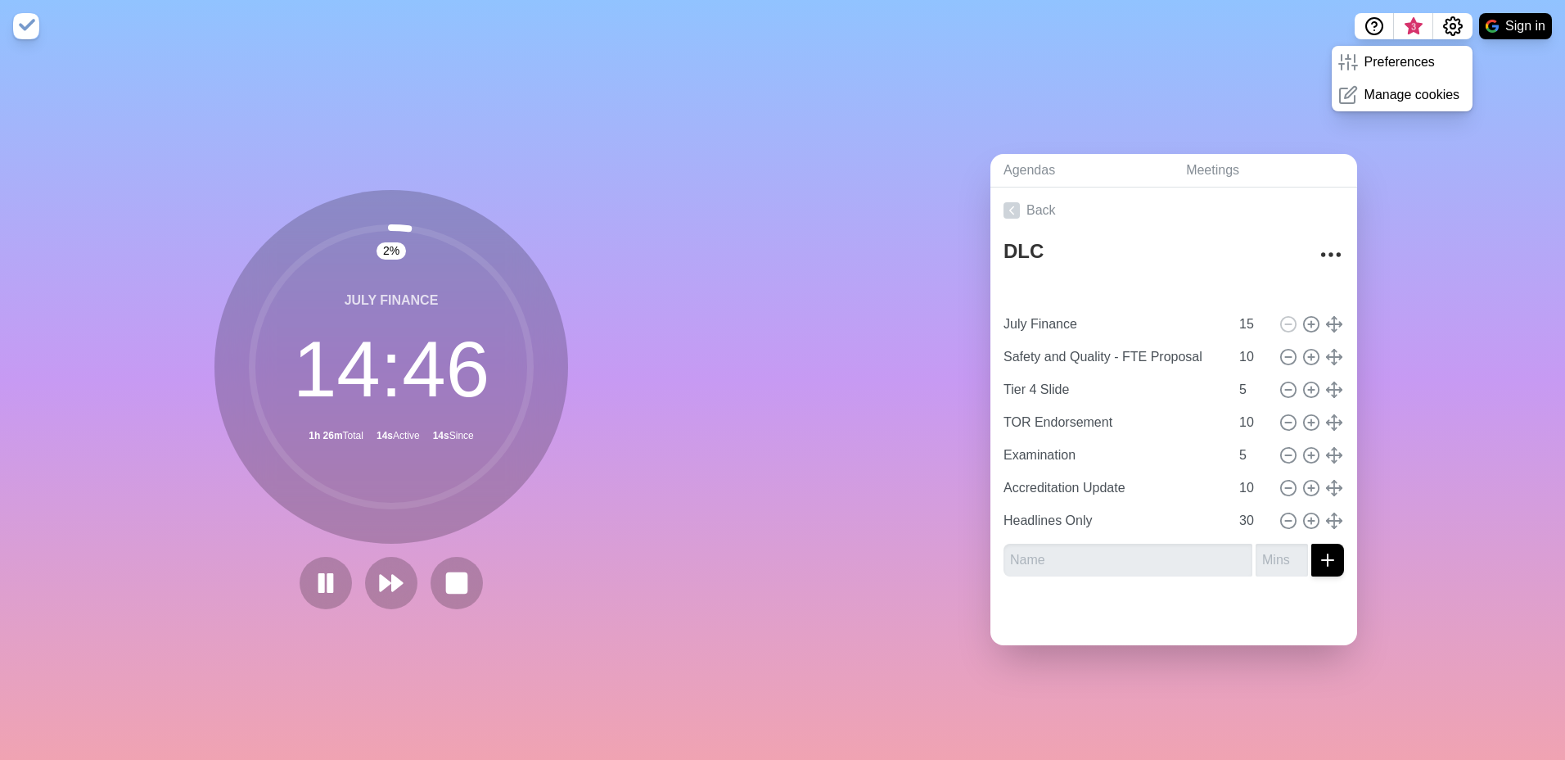
type input "10"
type input "Tier 4 Slide"
type input "5"
type input "TOR Endorsement"
type input "10"
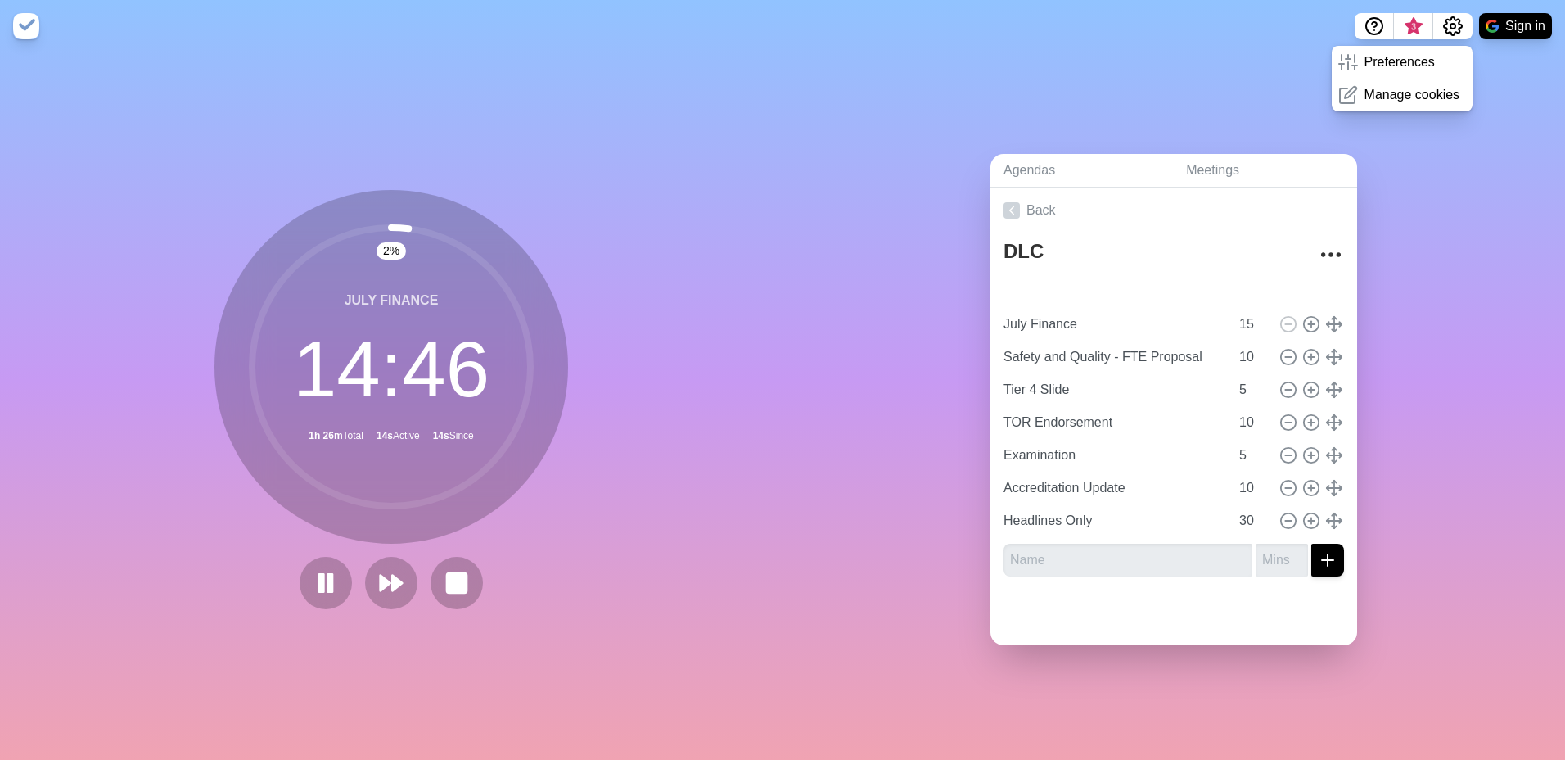
type input "Examination"
type input "5"
type input "Accreditation Update"
type input "10"
type input "Headlines Only"
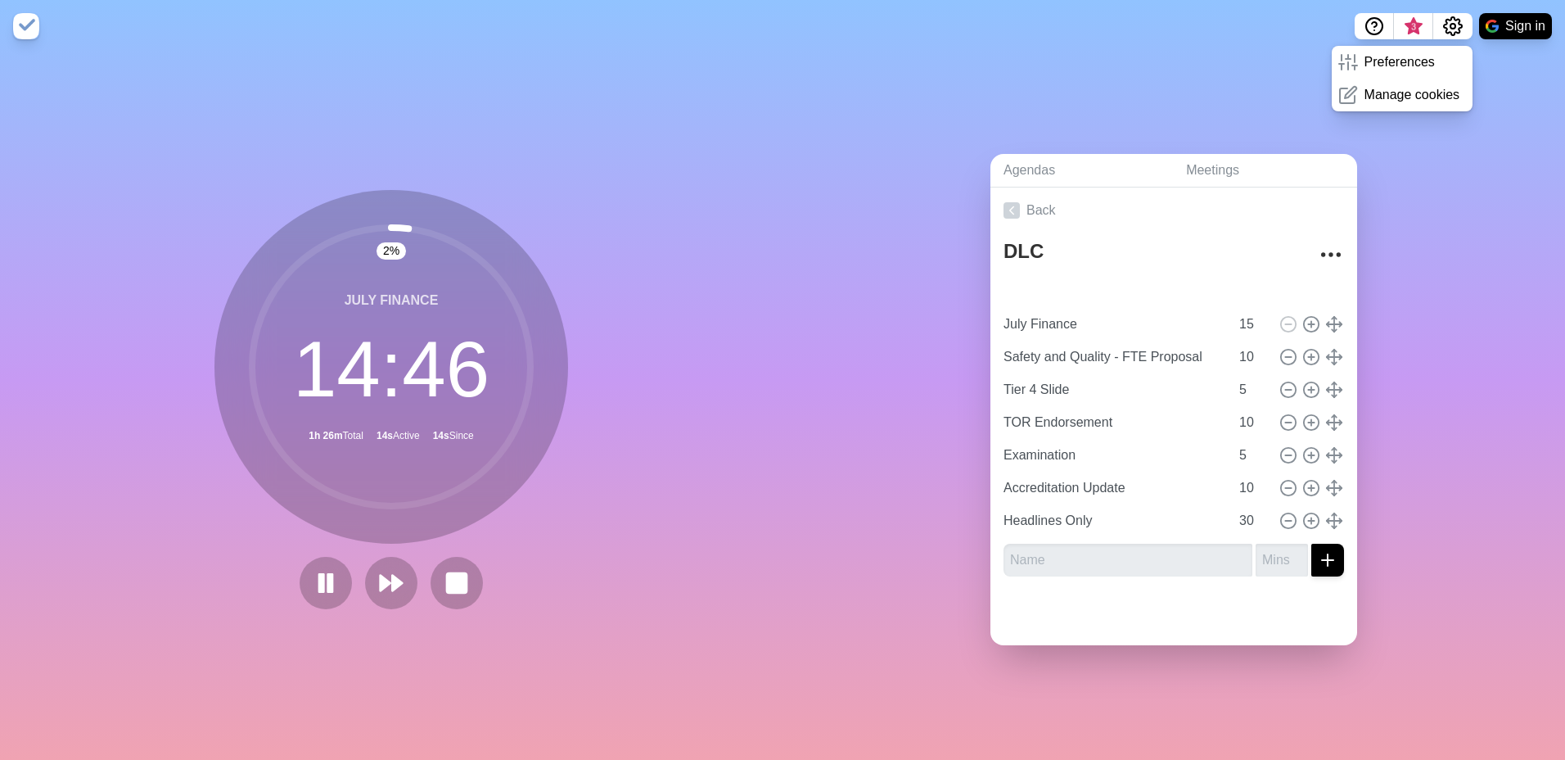
type input "30"
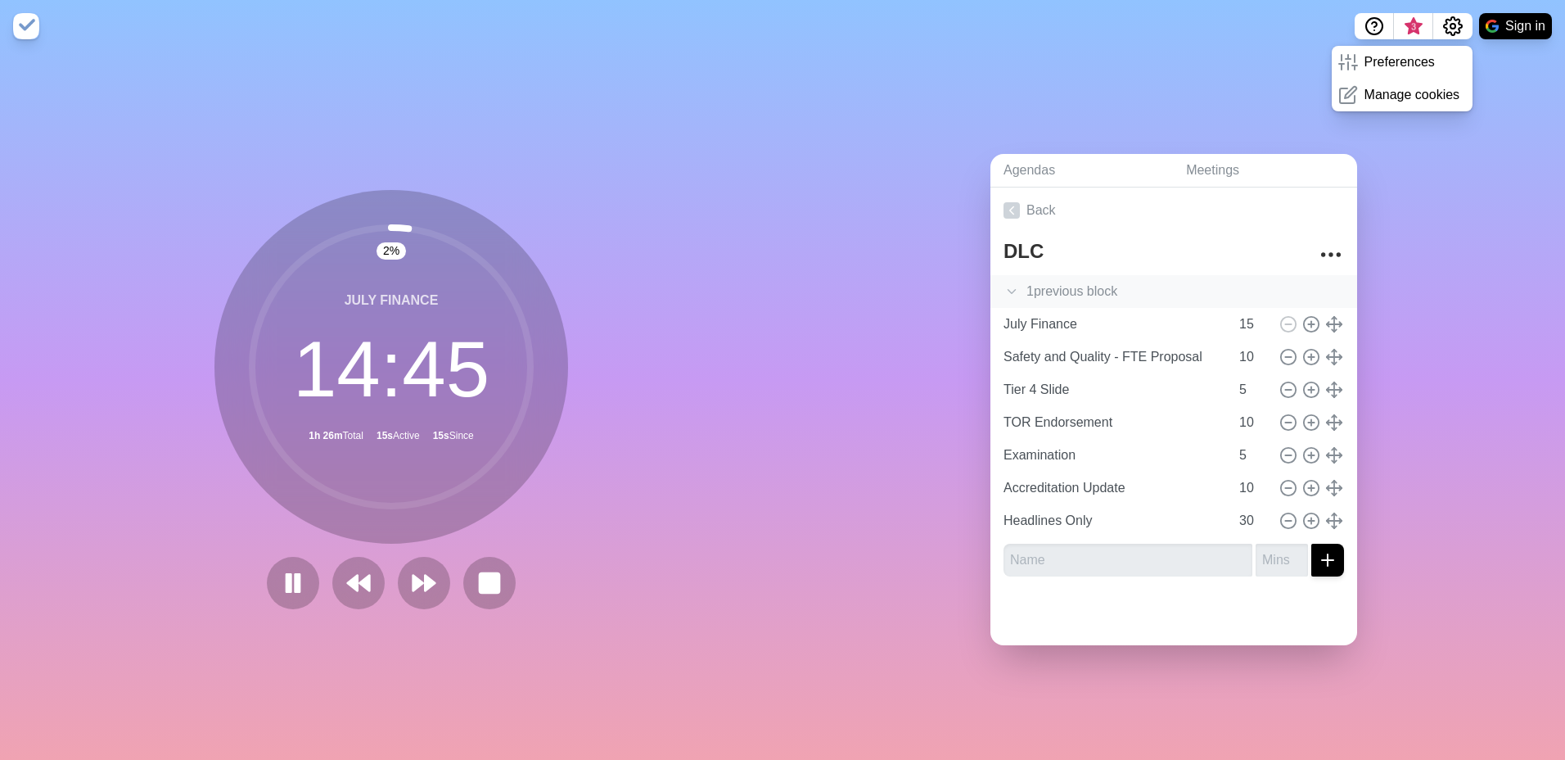
click at [1011, 286] on icon at bounding box center [1012, 291] width 16 height 16
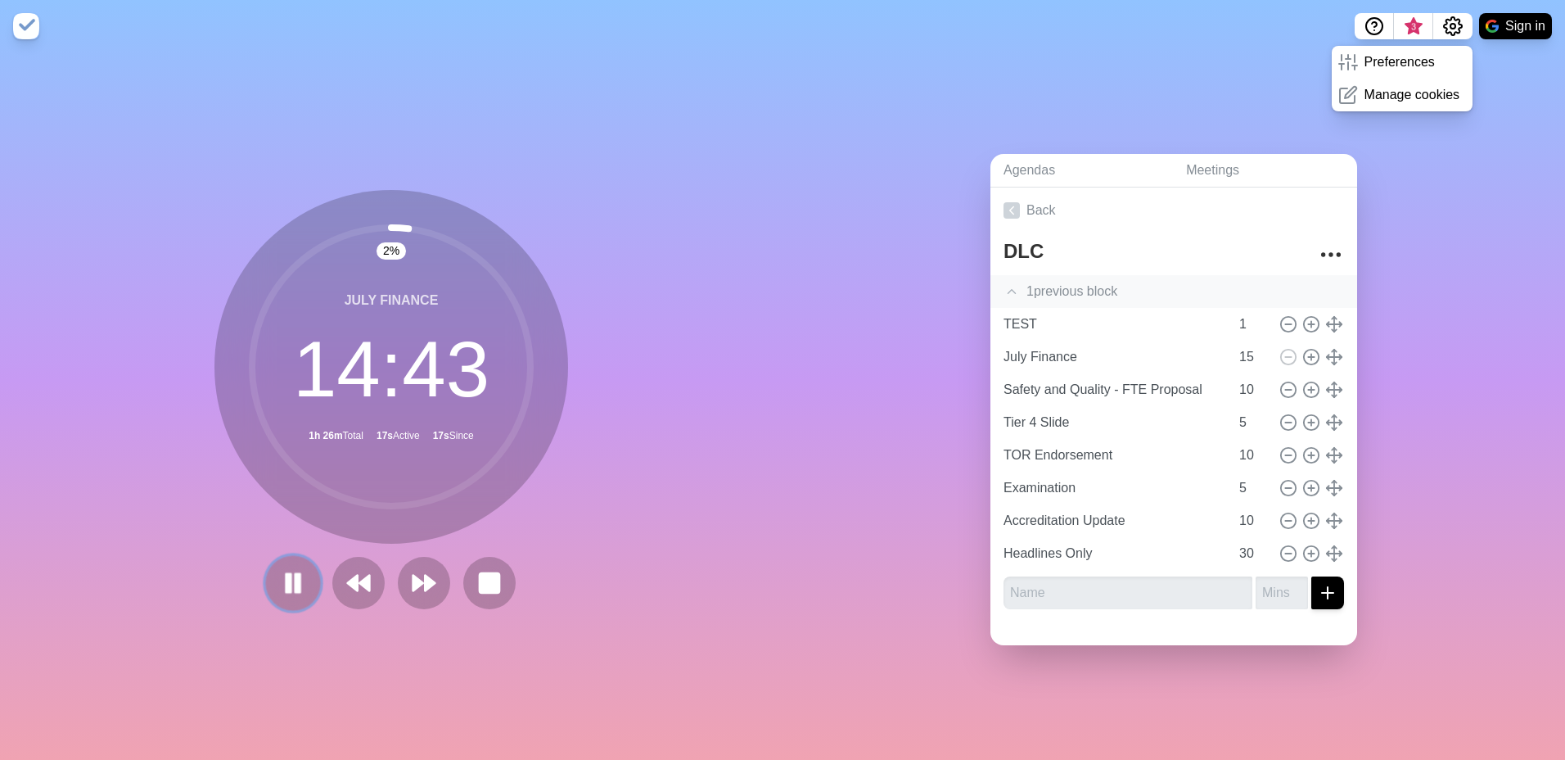
click at [265, 580] on button at bounding box center [292, 582] width 55 height 55
click at [464, 582] on button at bounding box center [489, 582] width 55 height 55
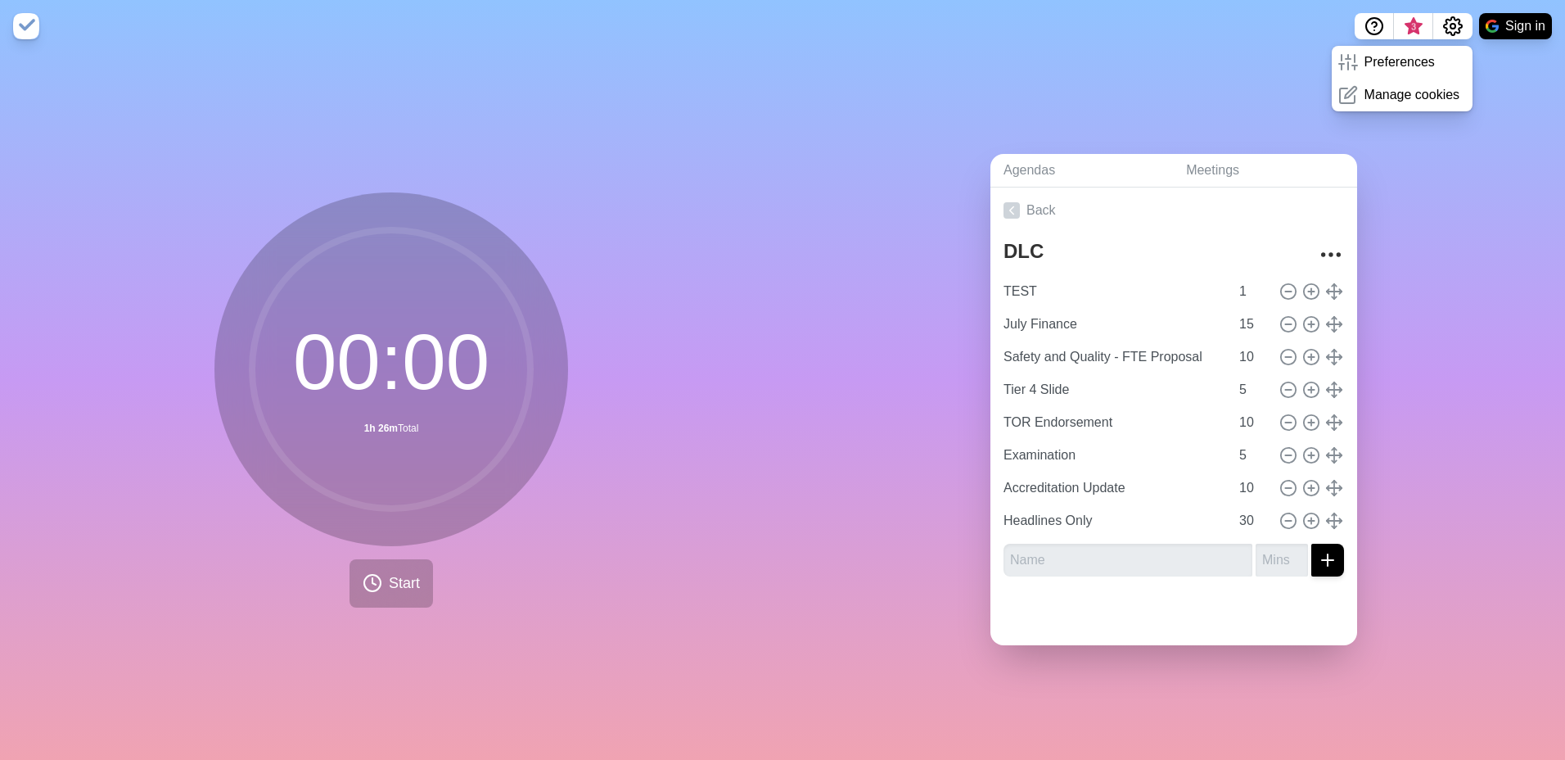
drag, startPoint x: 551, startPoint y: 536, endPoint x: 665, endPoint y: 449, distance: 143.7
click at [557, 532] on div "00 : 00 1h 26m Total" at bounding box center [391, 369] width 354 height 354
click at [1054, 295] on input "TEST" at bounding box center [1113, 291] width 232 height 33
click at [404, 559] on button "Start" at bounding box center [391, 583] width 83 height 48
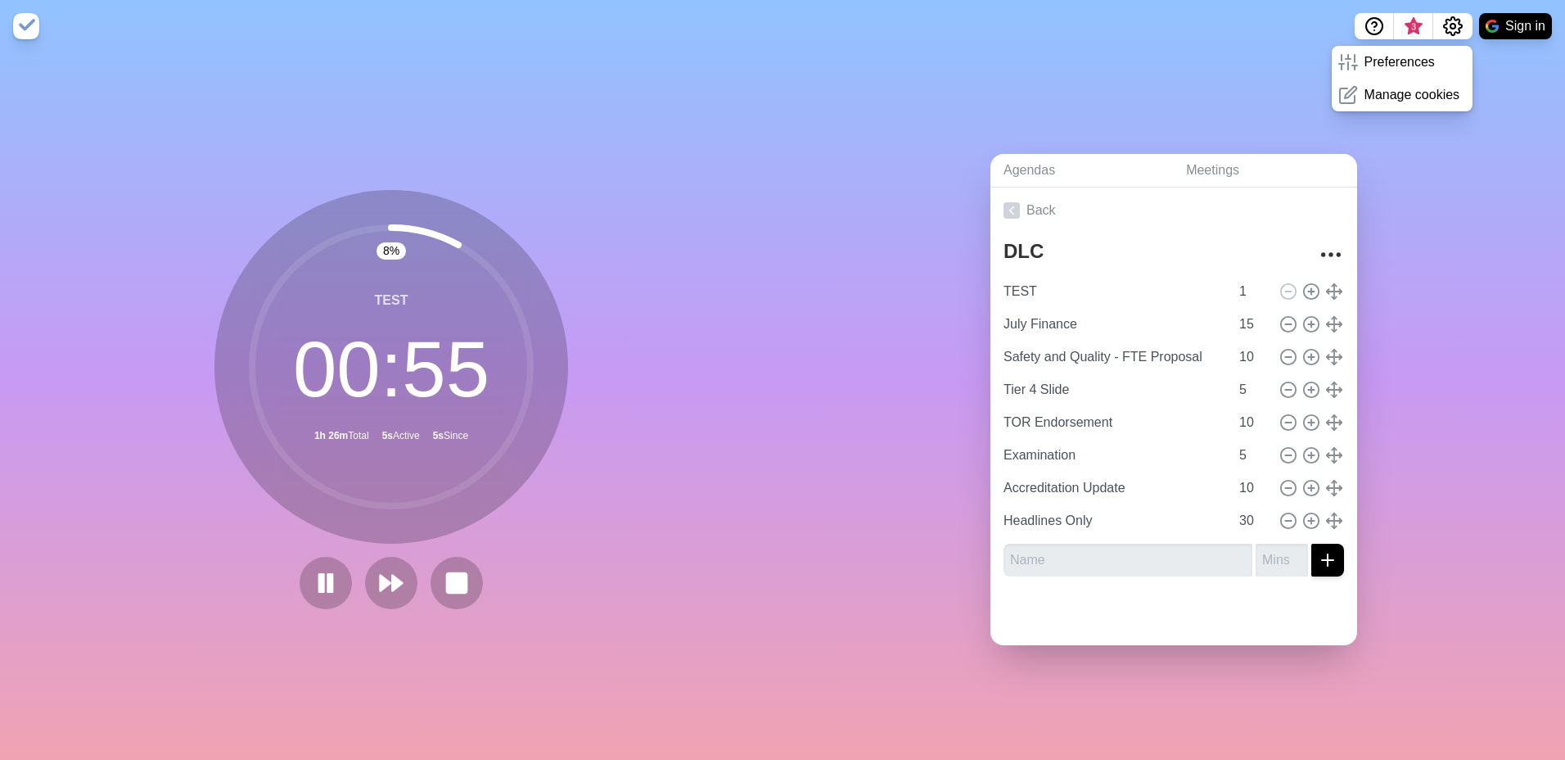
click at [1464, 482] on div "Agendas Meetings Back DLC TEST 1 July Finance 15 Safety and Quality - FTE Propo…" at bounding box center [1174, 405] width 783 height 707
click at [380, 575] on polygon at bounding box center [385, 583] width 11 height 16
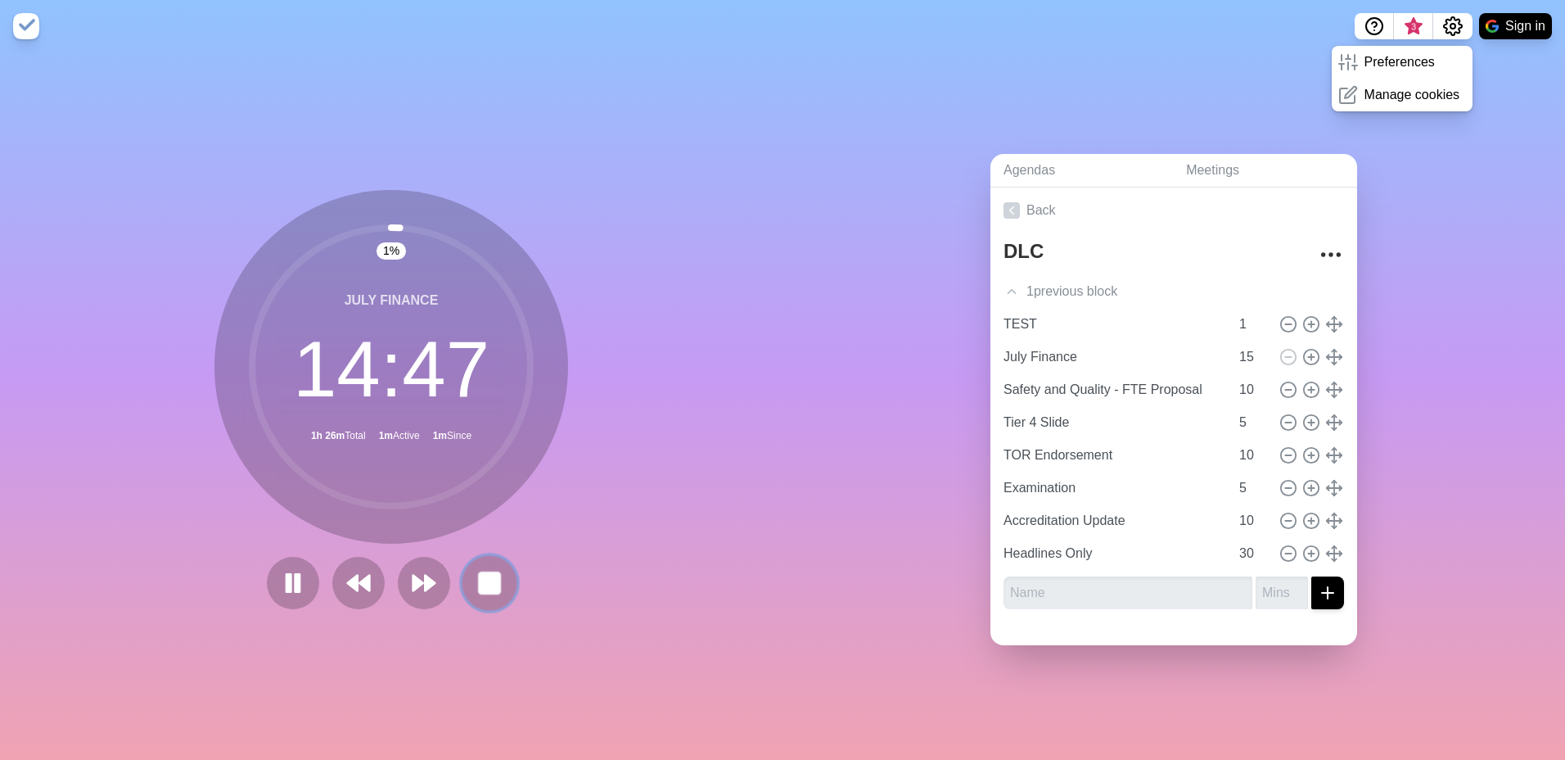
click at [489, 582] on rect at bounding box center [489, 582] width 20 height 20
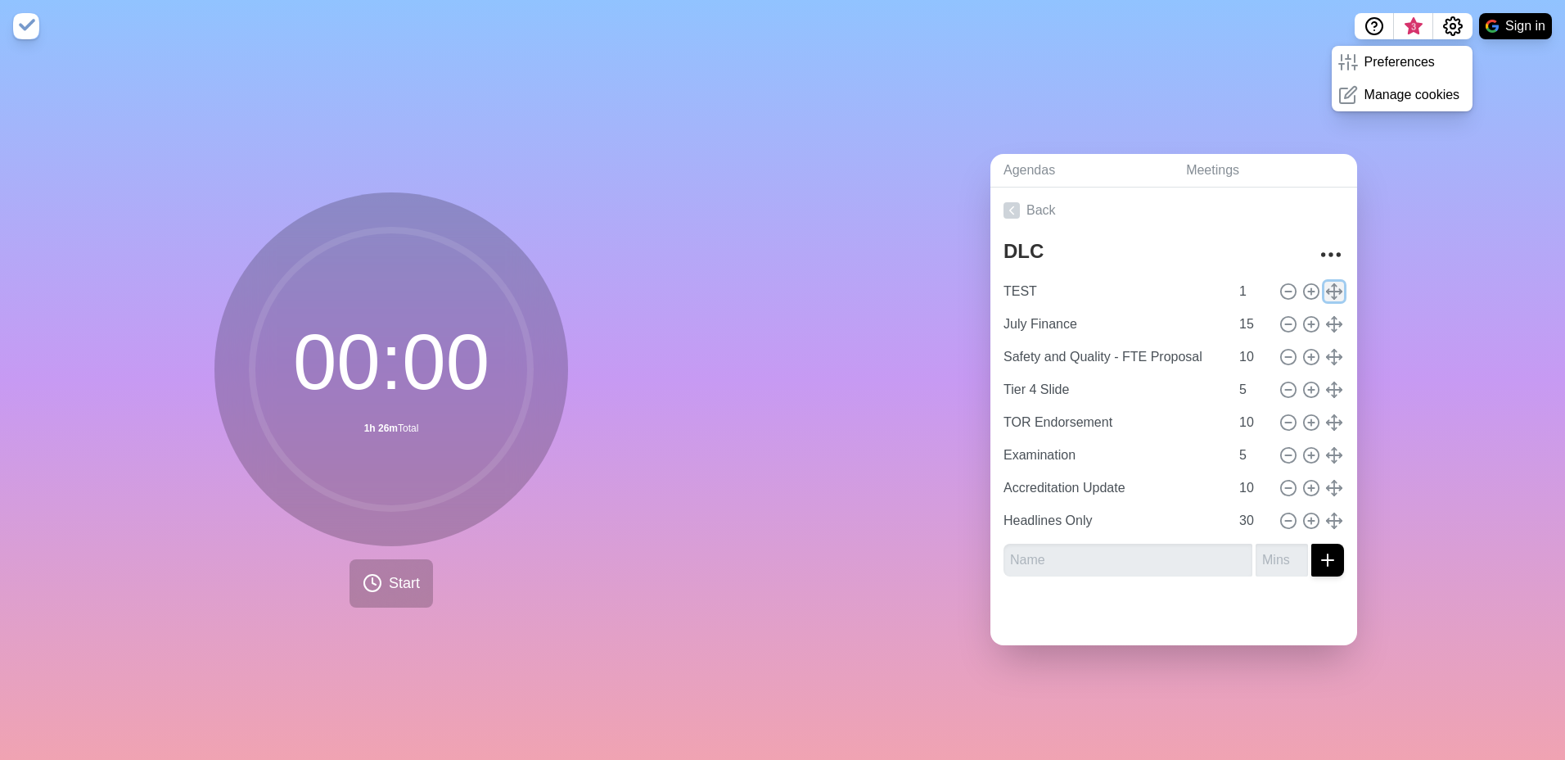
click at [1325, 287] on icon at bounding box center [1334, 291] width 18 height 18
click at [1175, 295] on input "TEST" at bounding box center [1113, 291] width 232 height 33
click at [1325, 291] on icon at bounding box center [1334, 291] width 18 height 18
click at [1117, 285] on input "TEST" at bounding box center [1113, 291] width 232 height 33
click at [1318, 253] on icon "More" at bounding box center [1331, 254] width 26 height 26
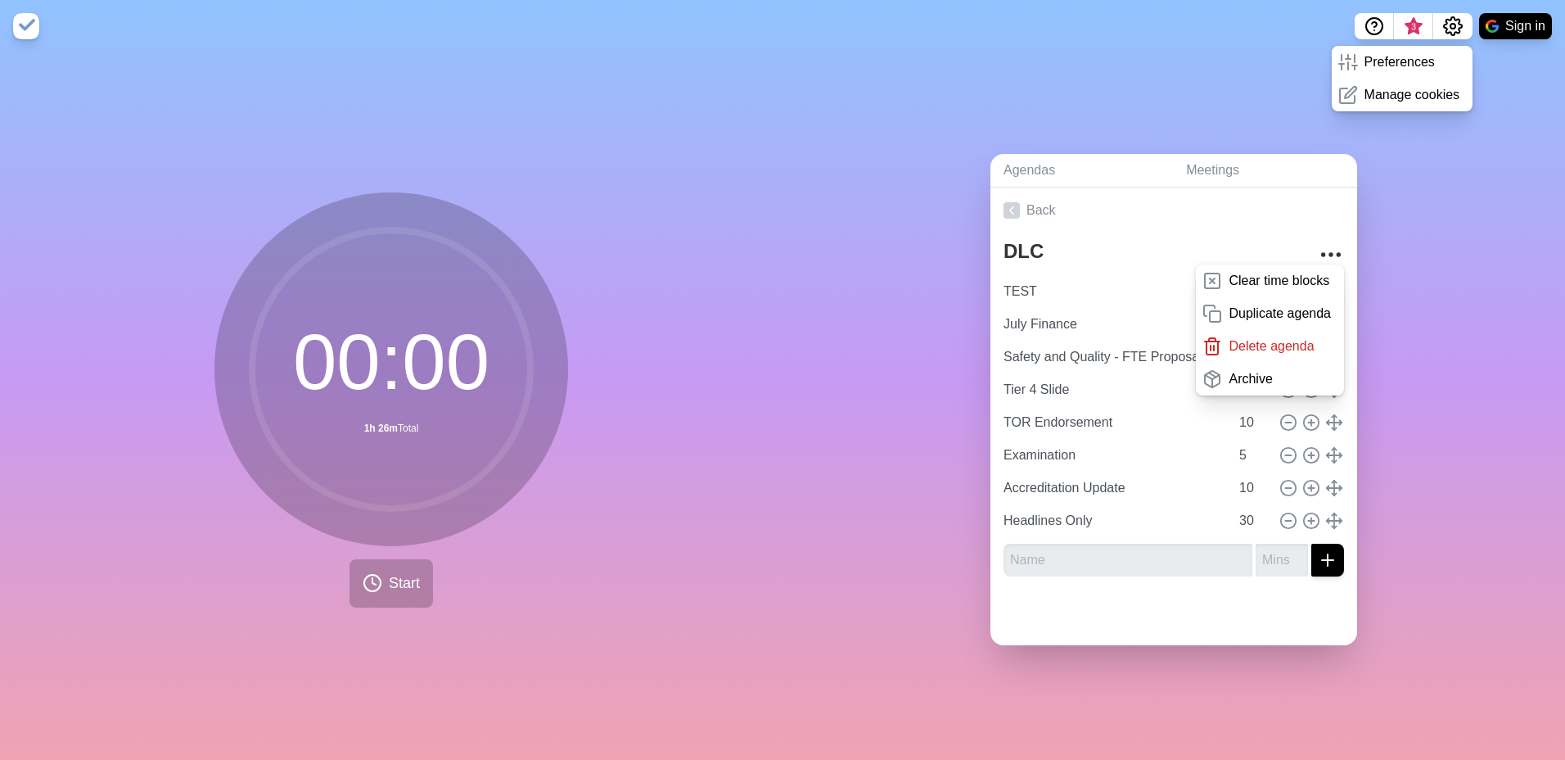
click at [1379, 317] on div "Agendas Meetings Back DLC Clear time blocks Duplicate agenda Delete agenda Arch…" at bounding box center [1174, 405] width 783 height 707
drag, startPoint x: 1223, startPoint y: 622, endPoint x: 1223, endPoint y: 593, distance: 28.6
click at [1223, 620] on div at bounding box center [1173, 617] width 367 height 56
click at [1388, 355] on div "Agendas Meetings Back DLC Clear time blocks Duplicate agenda Delete agenda Arch…" at bounding box center [1174, 405] width 783 height 707
click at [1448, 195] on div "Agendas Meetings Back DLC Clear time blocks Duplicate agenda Delete agenda Arch…" at bounding box center [1174, 405] width 783 height 707
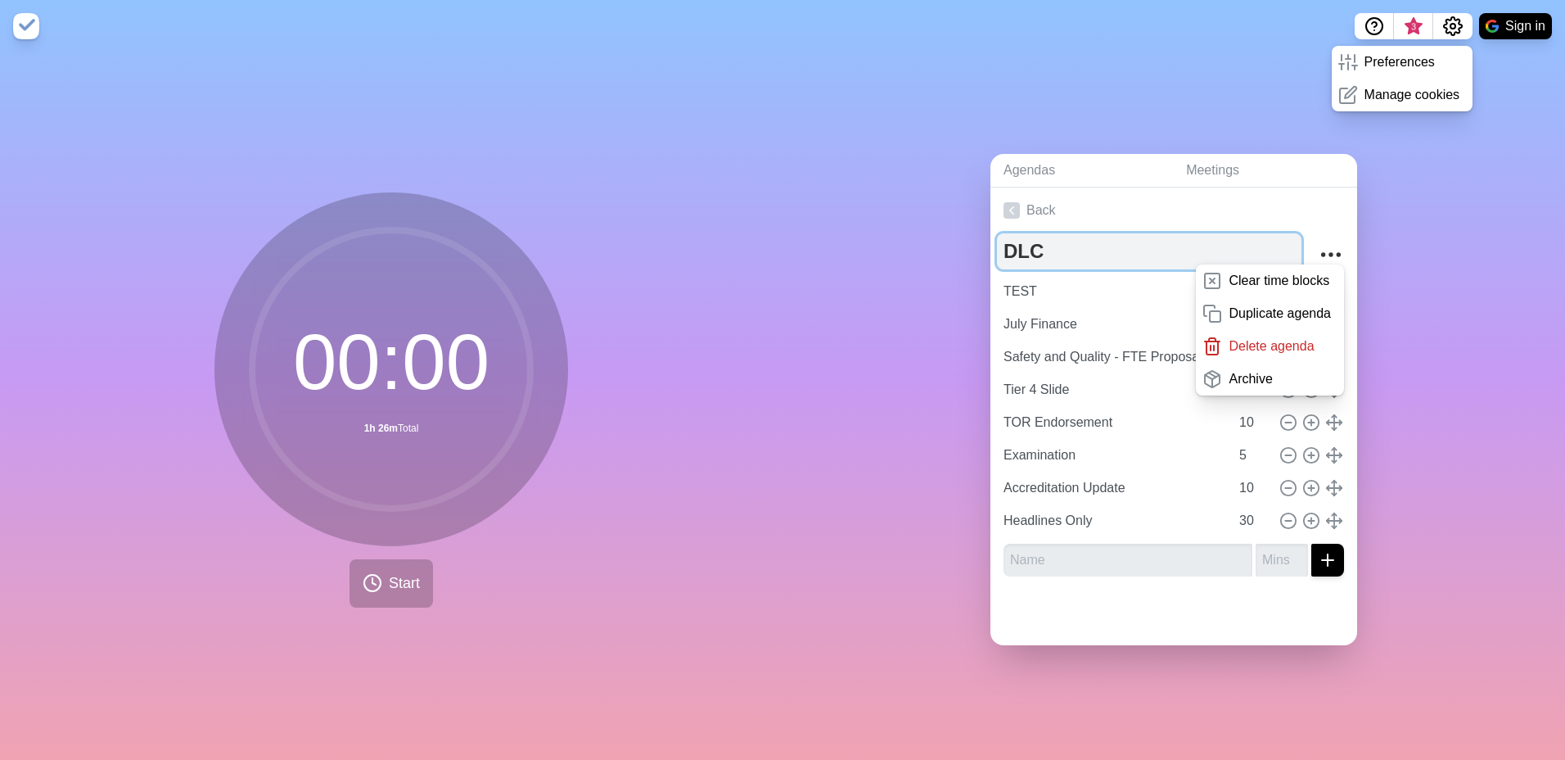
click at [1236, 233] on textarea "DLC" at bounding box center [1149, 251] width 305 height 36
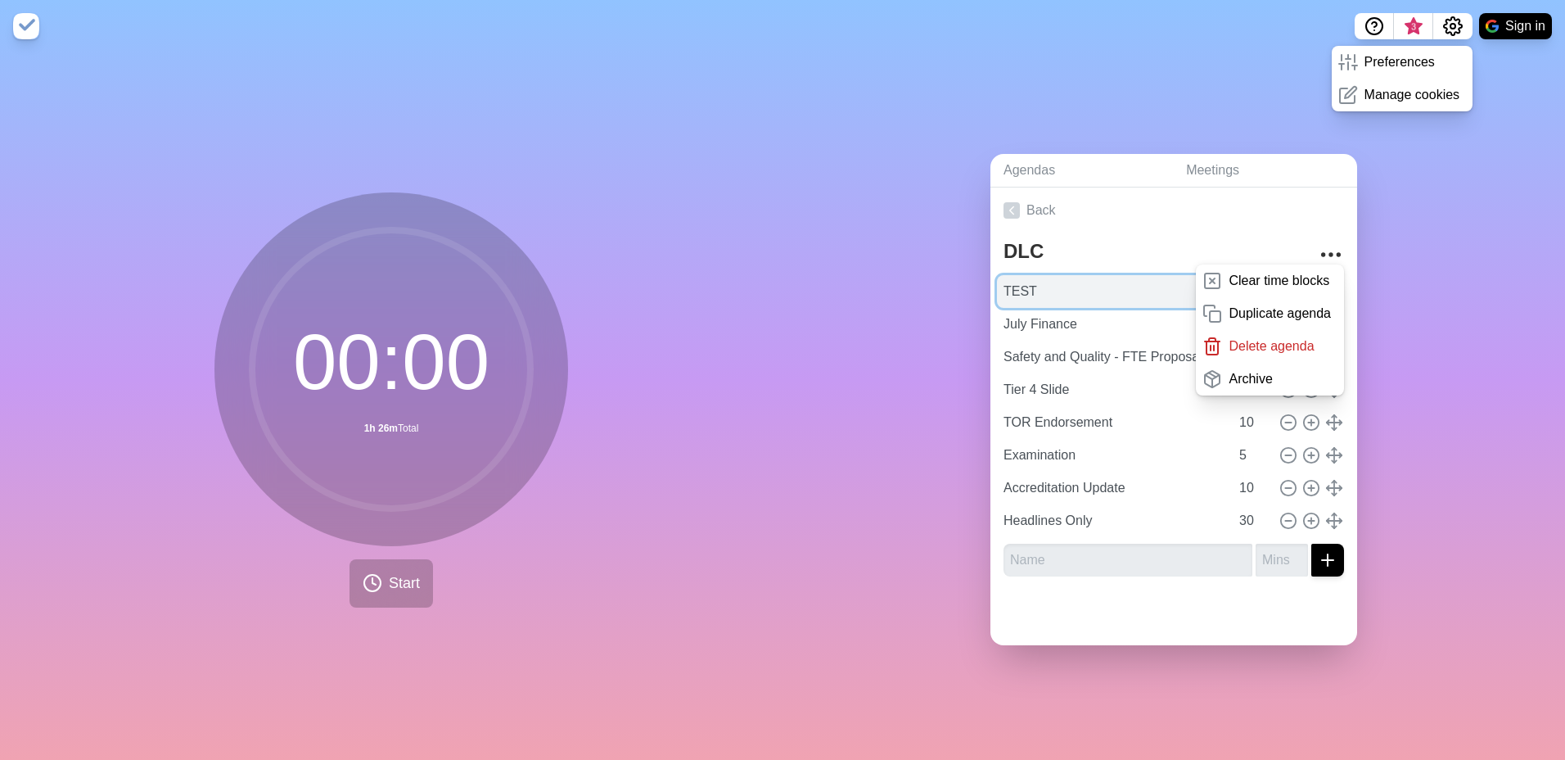
click at [1061, 280] on input "TEST" at bounding box center [1113, 291] width 232 height 33
drag, startPoint x: 1076, startPoint y: 286, endPoint x: 756, endPoint y: 277, distance: 321.0
click at [758, 277] on div "00 : 00 1h 26m Total Start Agendas Meetings Back DLC Clear time blocks Duplicat…" at bounding box center [782, 405] width 1565 height 707
type input "TEST"
click at [1526, 351] on div "Agendas Meetings Back DLC Clear time blocks Duplicate agenda Delete agenda Arch…" at bounding box center [1174, 405] width 783 height 707
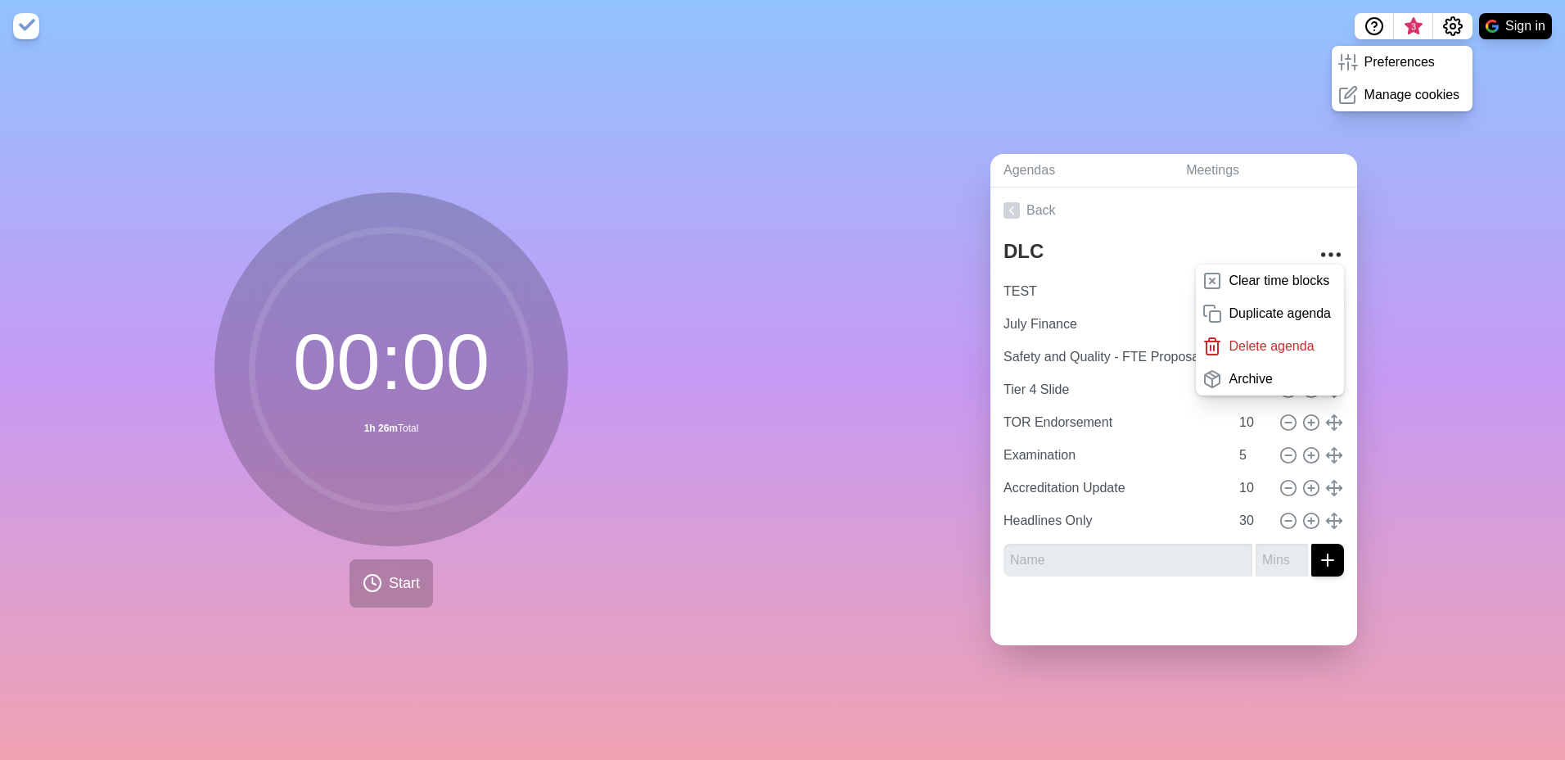
click at [1165, 634] on div at bounding box center [1173, 617] width 367 height 56
click at [1160, 558] on input "text" at bounding box center [1128, 560] width 249 height 33
click at [990, 589] on div at bounding box center [1173, 617] width 367 height 56
click at [1318, 241] on icon "More" at bounding box center [1331, 254] width 26 height 26
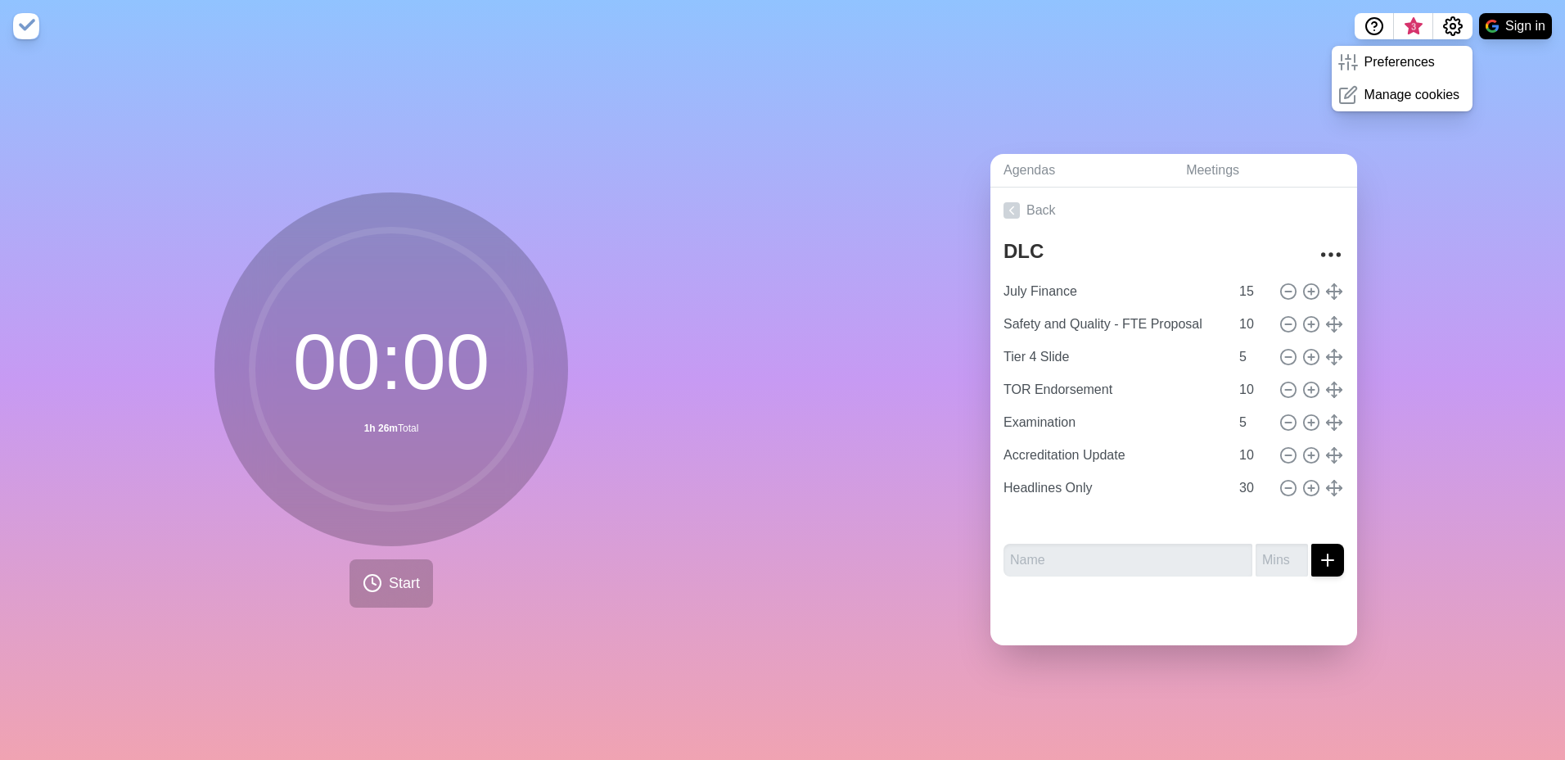
type input "Safety and Quality - FTE Proposal"
type input "10"
type input "Tier 4 Slide"
type input "5"
type input "TOR Endorsement"
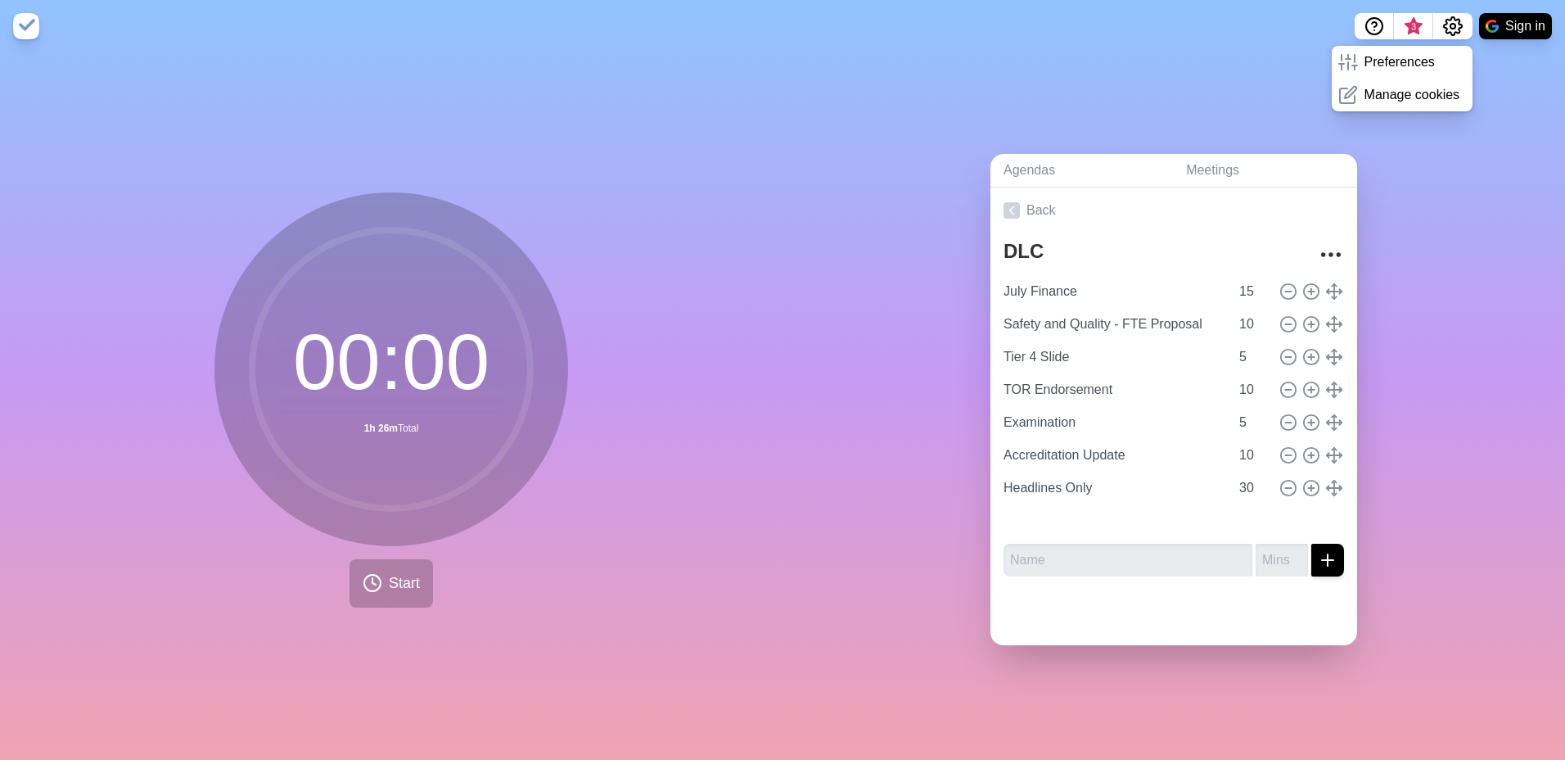
type input "10"
type input "Examination"
type input "5"
type input "Accreditation Update"
type input "10"
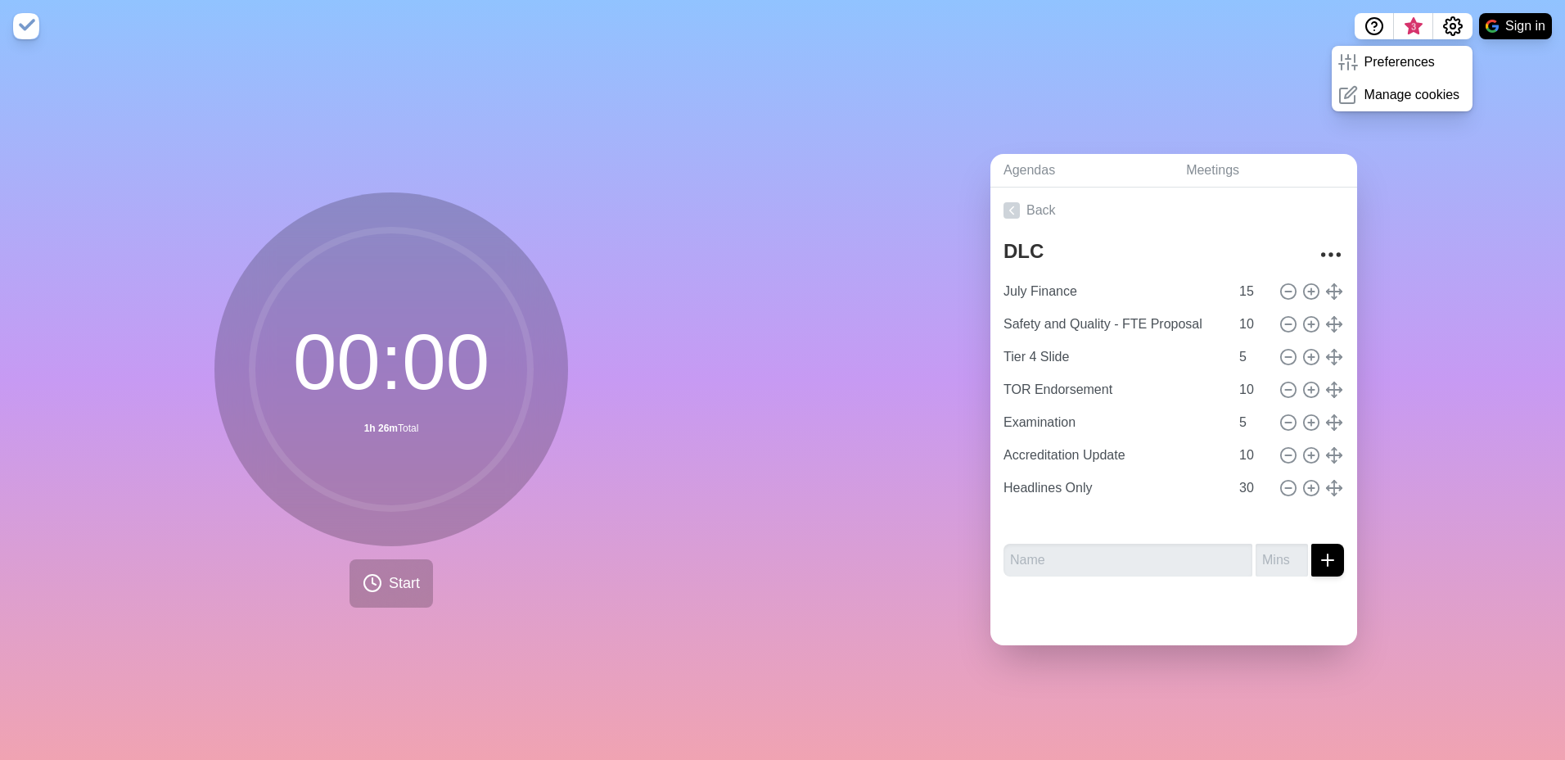
type input "Headlines Only"
type input "30"
type input "TEST"
type input "1"
type input "July Finance"
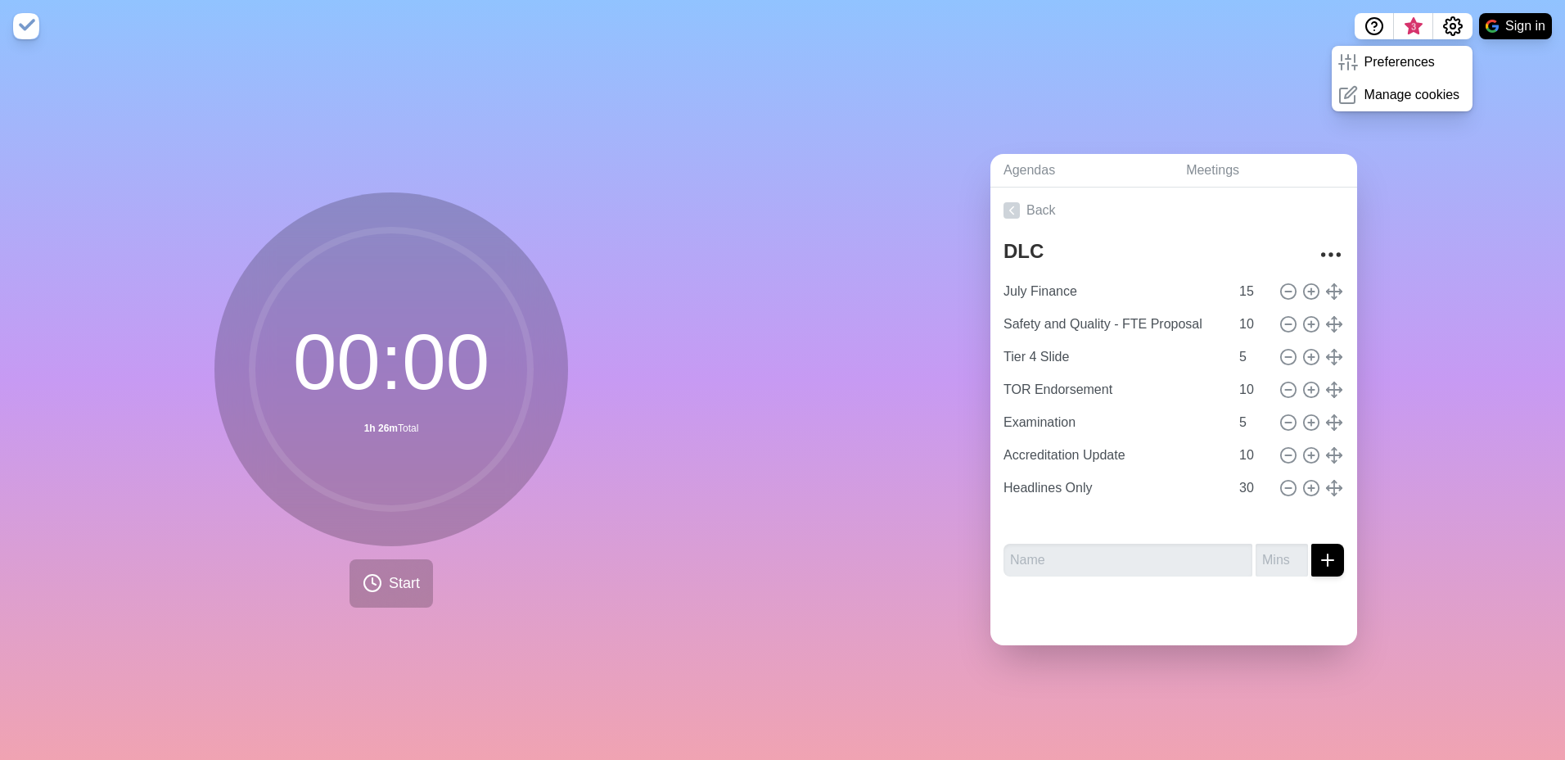
type input "15"
click at [1157, 517] on input "TEST" at bounding box center [1113, 520] width 232 height 33
drag, startPoint x: 1160, startPoint y: 516, endPoint x: 864, endPoint y: 517, distance: 295.5
click at [865, 517] on div "Agendas Meetings Back DLC July Finance 15 Safety and Quality - FTE Proposal 10 …" at bounding box center [1174, 405] width 783 height 707
type input "TEST"
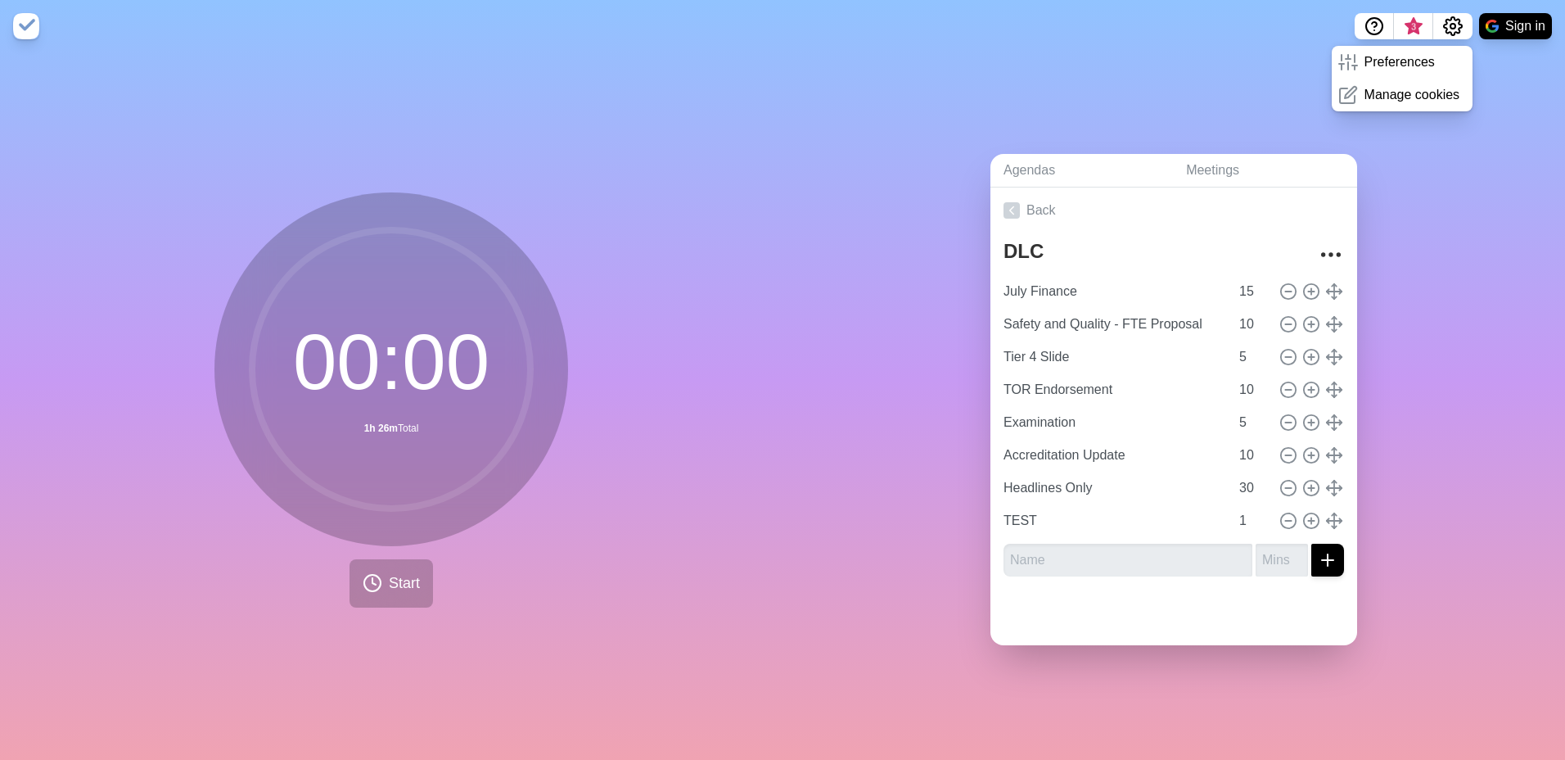
click at [1158, 617] on div at bounding box center [1173, 617] width 367 height 56
drag, startPoint x: 1079, startPoint y: 521, endPoint x: 904, endPoint y: 517, distance: 175.2
click at [904, 517] on div "Agendas Meetings Back DLC July Finance 15 Safety and Quality - FTE Proposal 10 …" at bounding box center [1174, 405] width 783 height 707
type input "TEST"
click at [1279, 519] on icon at bounding box center [1288, 521] width 18 height 18
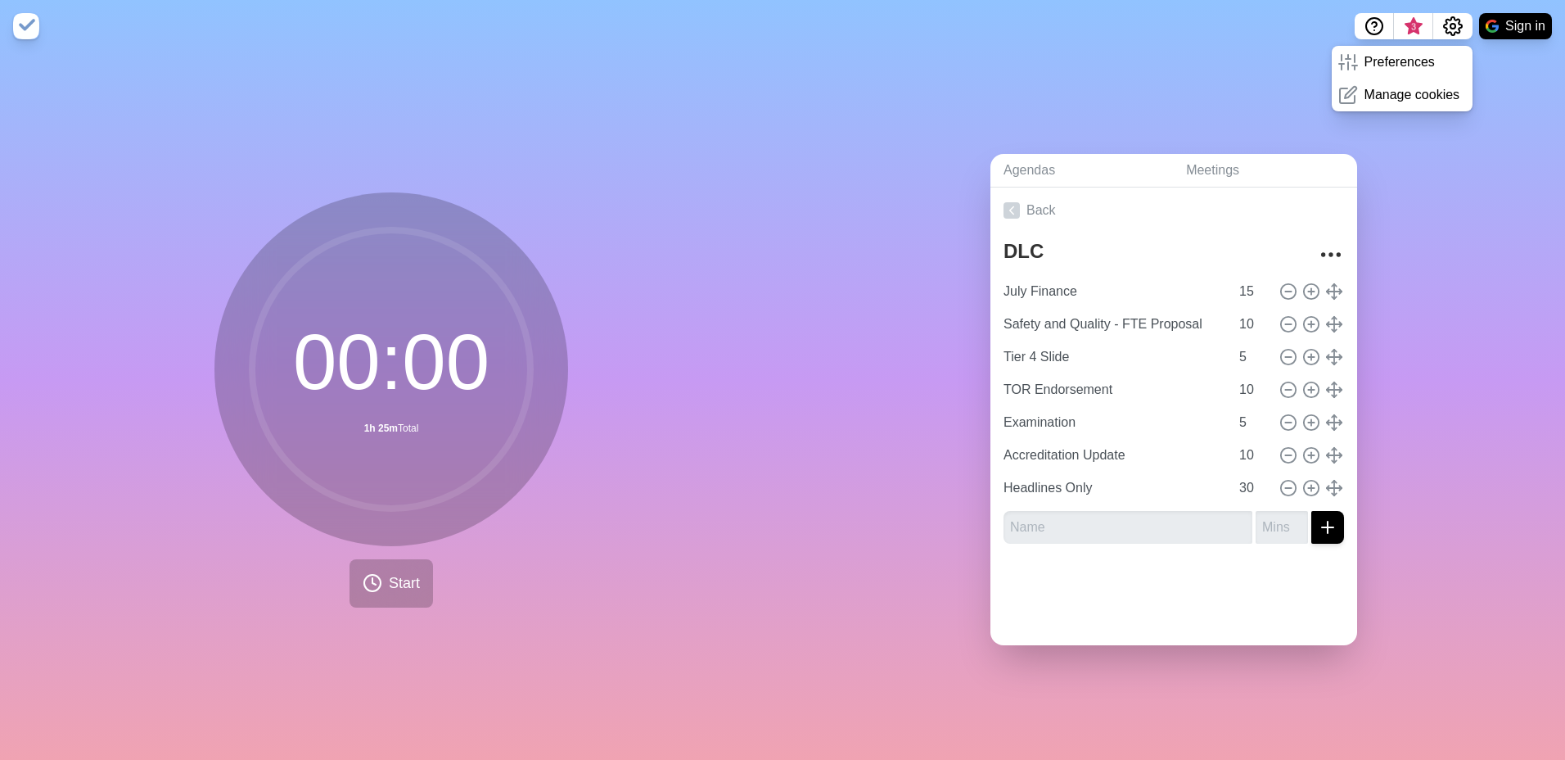
click at [1259, 598] on div at bounding box center [1173, 589] width 367 height 65
click at [1466, 23] on button "Settings" at bounding box center [1452, 26] width 39 height 26
click at [1459, 35] on icon "Settings" at bounding box center [1453, 26] width 20 height 20
click at [1494, 93] on div "Agendas Meetings Back DLC July Finance 15 Safety and Quality - FTE Proposal 10 …" at bounding box center [1174, 405] width 783 height 707
click at [1361, 24] on button "Help" at bounding box center [1374, 26] width 39 height 26
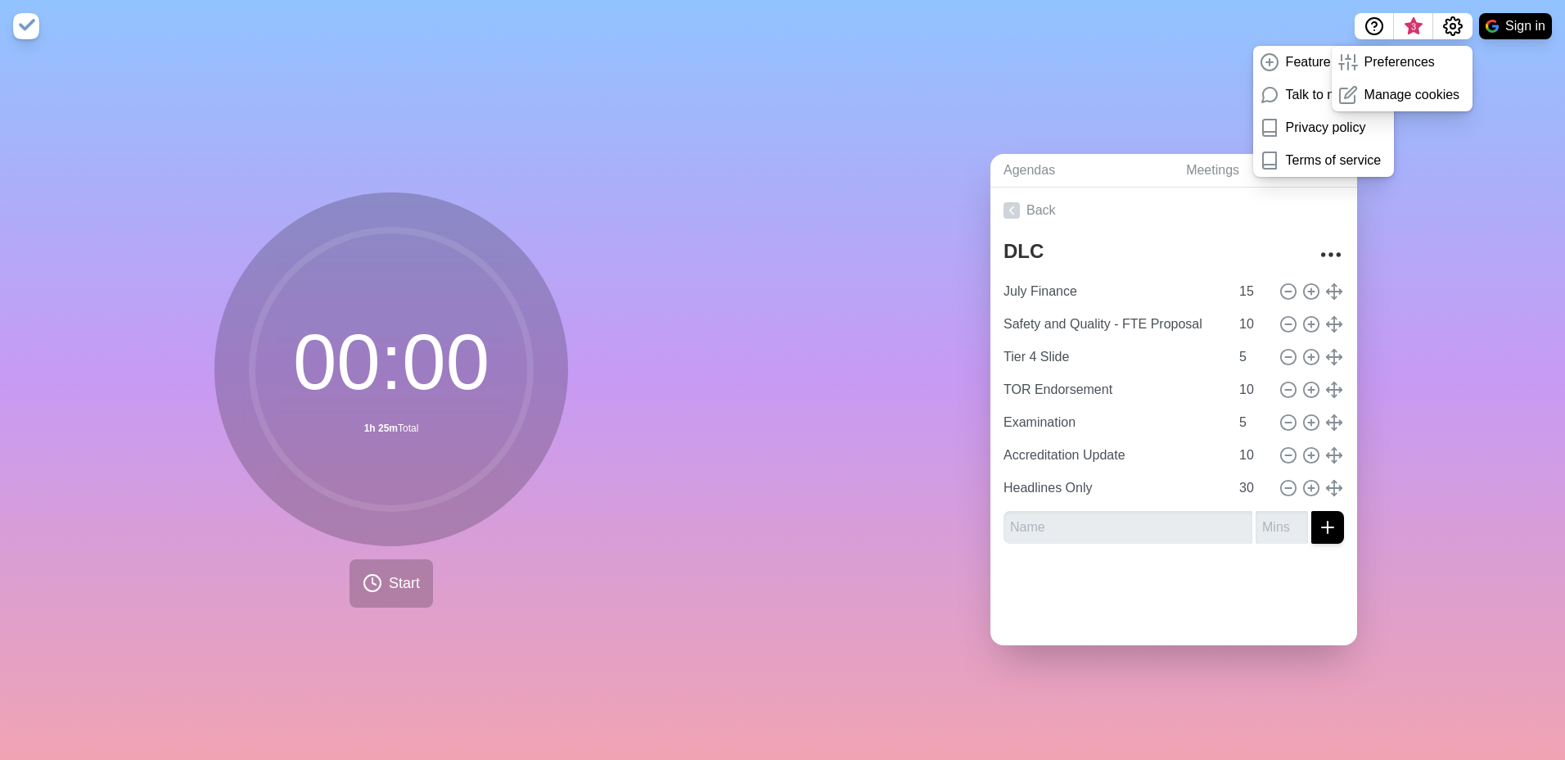
click at [1182, 64] on div "Agendas Meetings Back DLC July Finance 15 Safety and Quality - FTE Proposal 10 …" at bounding box center [1174, 405] width 783 height 707
click at [1499, 237] on div "Agendas Meetings Back DLC July Finance 15 Safety and Quality - FTE Proposal 10 …" at bounding box center [1174, 405] width 783 height 707
drag, startPoint x: 1469, startPoint y: 129, endPoint x: 1474, endPoint y: 105, distance: 24.2
click at [1469, 126] on div "Agendas Meetings Back DLC July Finance 15 Safety and Quality - FTE Proposal 10 …" at bounding box center [1174, 405] width 783 height 707
drag, startPoint x: 1058, startPoint y: 59, endPoint x: 985, endPoint y: 9, distance: 89.0
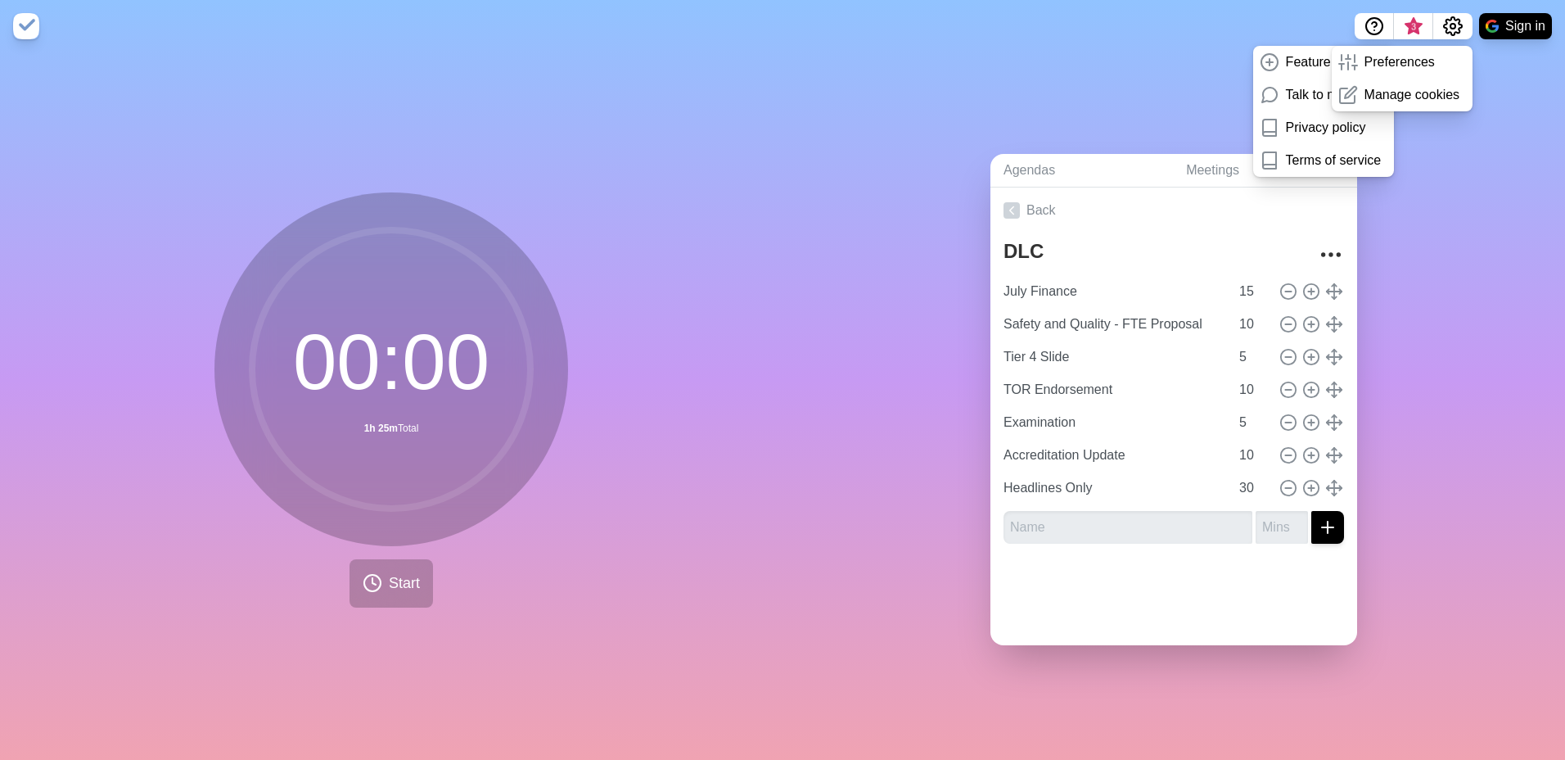
click at [1058, 57] on div "Agendas Meetings Back DLC July Finance 15 Safety and Quality - FTE Proposal 10 …" at bounding box center [1174, 405] width 783 height 707
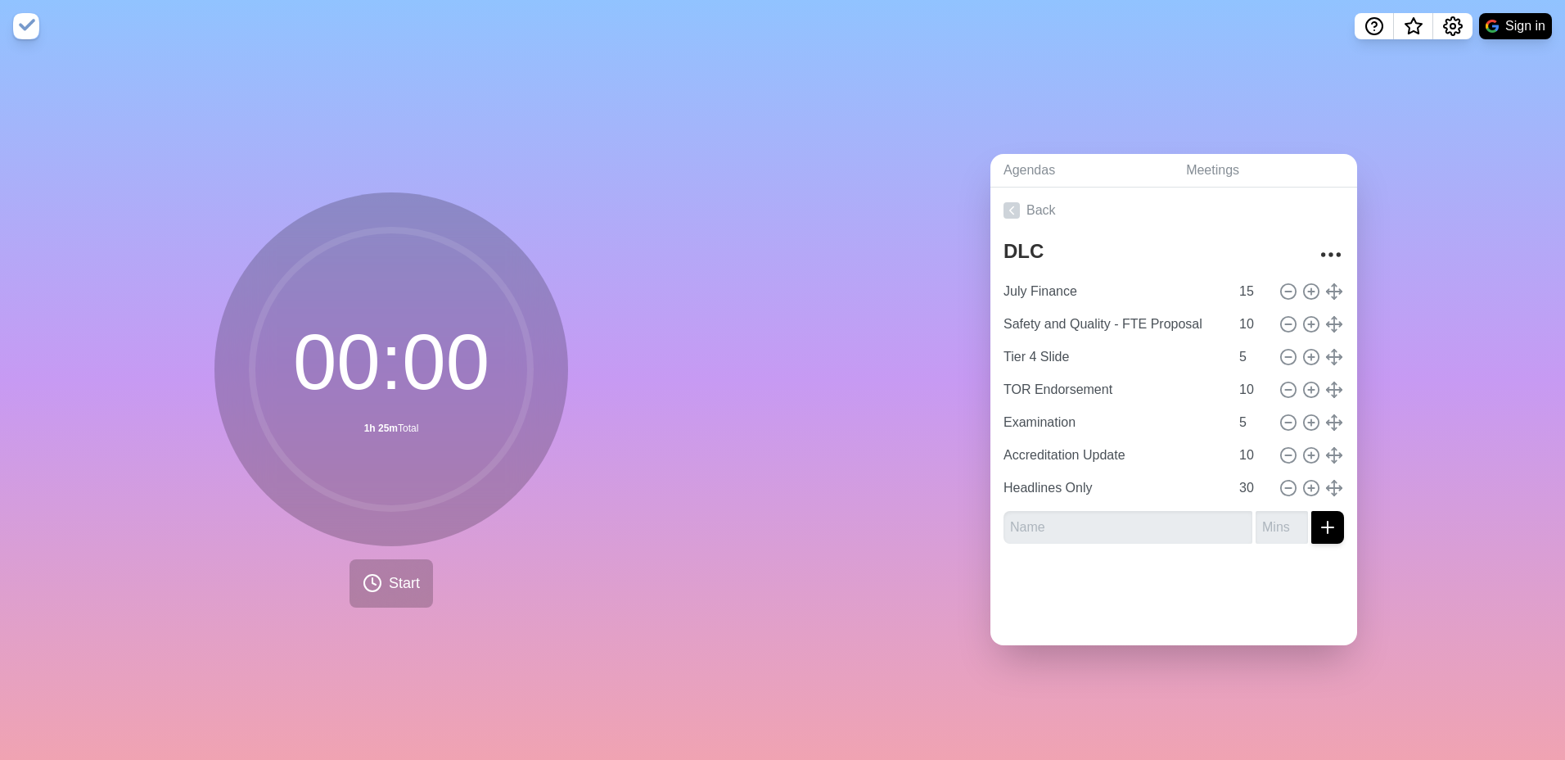
click at [841, 166] on div "Agendas Meetings Back DLC July Finance 15 Safety and Quality - FTE Proposal 10 …" at bounding box center [1174, 405] width 783 height 707
click at [1429, 141] on div "Agendas Meetings Back DLC July Finance 15 Safety and Quality - FTE Proposal 10 …" at bounding box center [1174, 405] width 783 height 707
type input "Safety and Quality - FTE Proposal"
type input "10"
type input "July Finance"
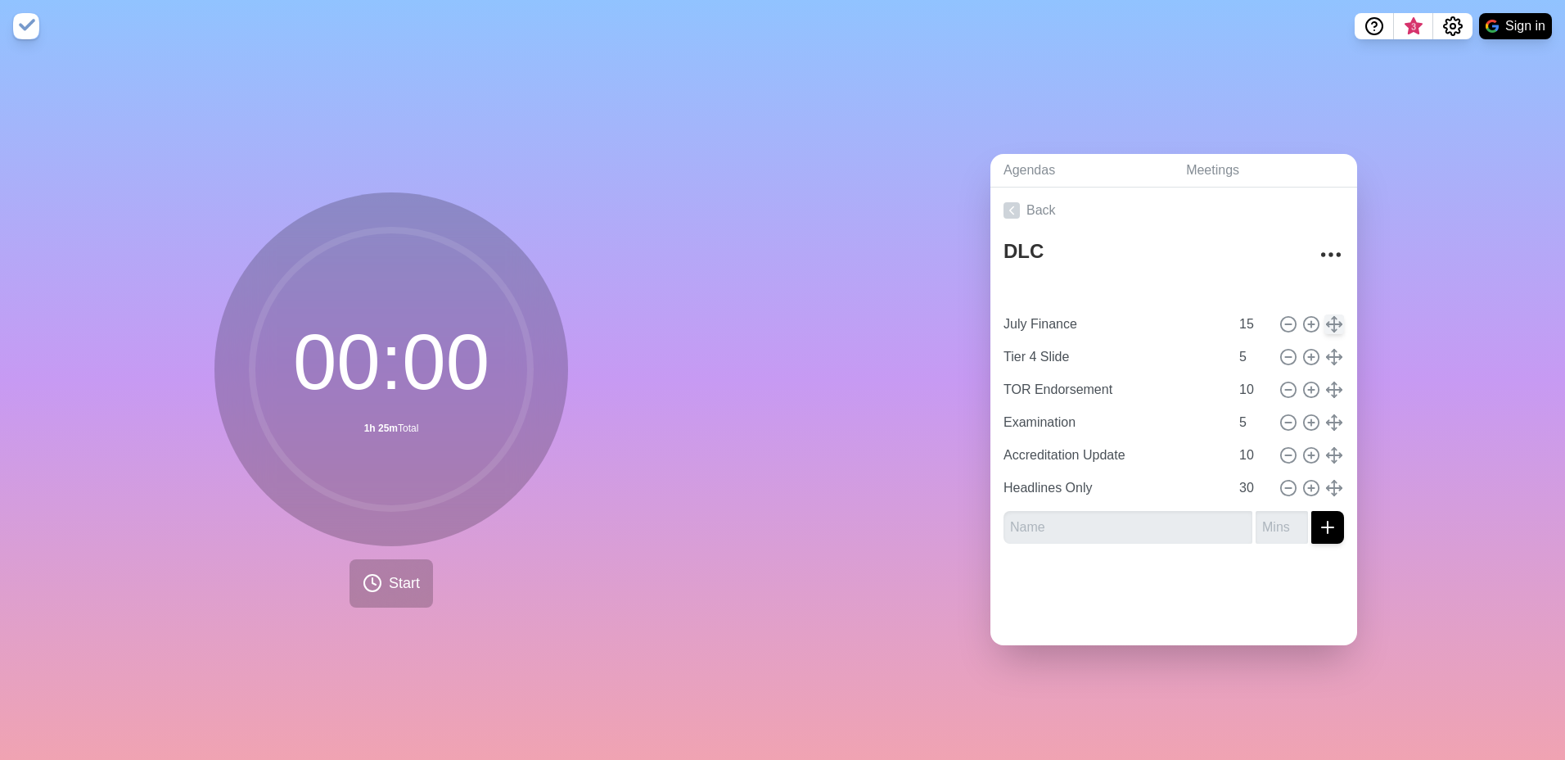
type input "15"
click at [1405, 352] on div "Agendas Meetings Back DLC Safety and Quality - FTE Proposal [DATE] Finance 15 T…" at bounding box center [1174, 405] width 783 height 707
click at [976, 53] on div "Agendas Meetings Back DLC Safety and Quality - FTE Proposal [DATE] Finance 15 T…" at bounding box center [1174, 405] width 783 height 707
click at [1144, 598] on div at bounding box center [1173, 589] width 367 height 65
click at [861, 165] on div "Agendas Meetings Back DLC Safety and Quality - FTE Proposal [DATE] Finance 15 T…" at bounding box center [1174, 405] width 783 height 707
